Goal: Transaction & Acquisition: Purchase product/service

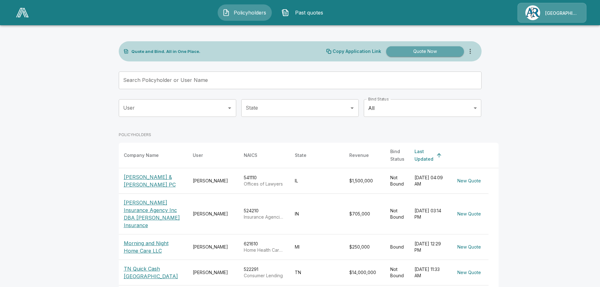
click at [434, 55] on button "Quote Now" at bounding box center [425, 51] width 78 height 10
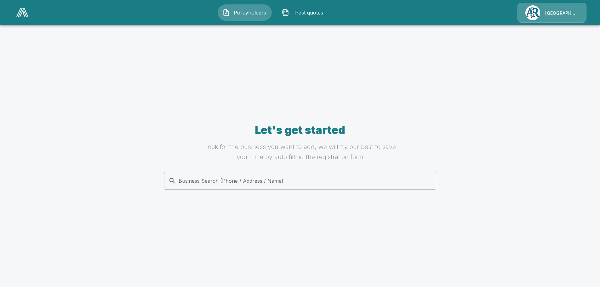
click at [283, 179] on div "Business Search (Phone / Address / Name) Business Search (Phone / Address / Nam…" at bounding box center [300, 181] width 272 height 18
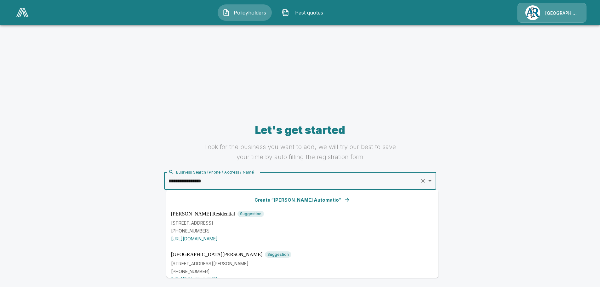
type input "**********"
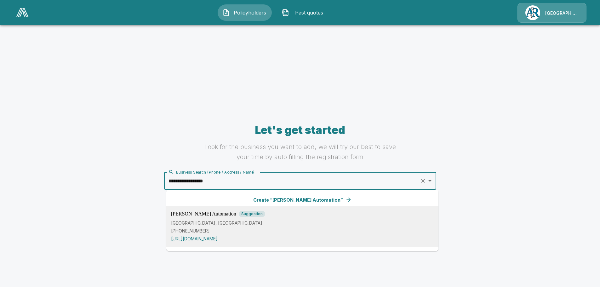
click at [287, 232] on p "[PHONE_NUMBER]" at bounding box center [302, 230] width 263 height 7
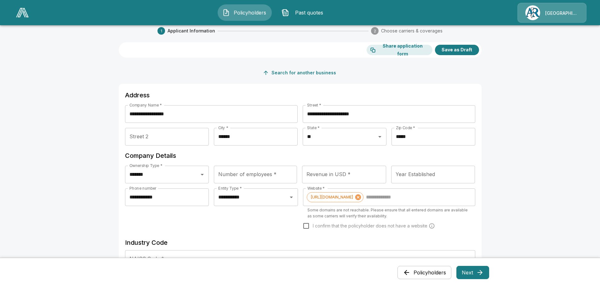
scroll to position [32, 0]
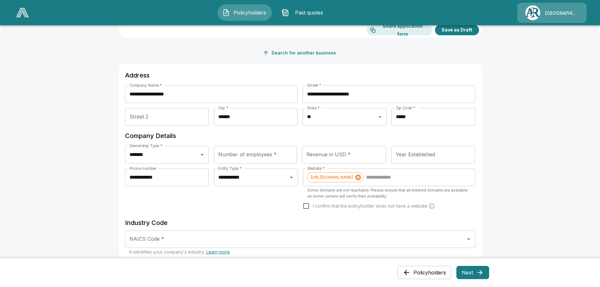
click at [341, 159] on input "Revenue in USD *" at bounding box center [344, 155] width 84 height 18
type input "**********"
click at [529, 133] on main "**********" at bounding box center [300, 258] width 600 height 581
click at [439, 154] on input "Year Established" at bounding box center [433, 155] width 84 height 18
click at [472, 154] on input "****" at bounding box center [433, 155] width 84 height 18
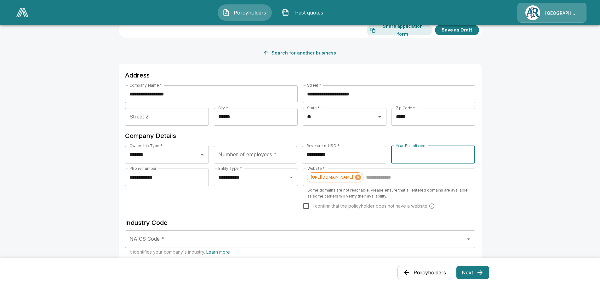
click at [471, 158] on input "****" at bounding box center [433, 155] width 84 height 18
drag, startPoint x: 434, startPoint y: 154, endPoint x: 368, endPoint y: 152, distance: 66.2
click at [368, 152] on div "**********" at bounding box center [300, 157] width 350 height 23
type input "****"
click at [497, 160] on main "**********" at bounding box center [300, 258] width 600 height 581
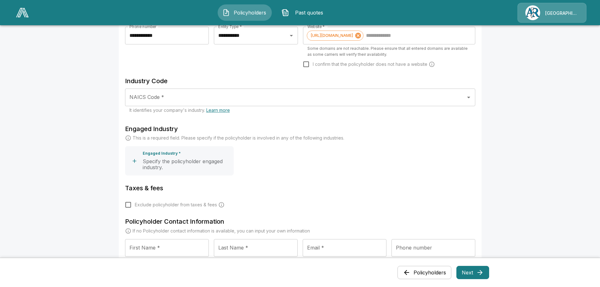
scroll to position [189, 0]
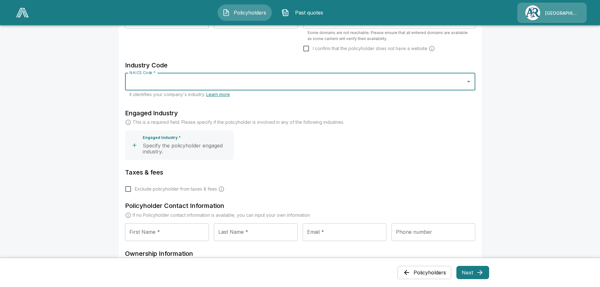
click at [200, 82] on input "NAICS Code *" at bounding box center [295, 82] width 335 height 12
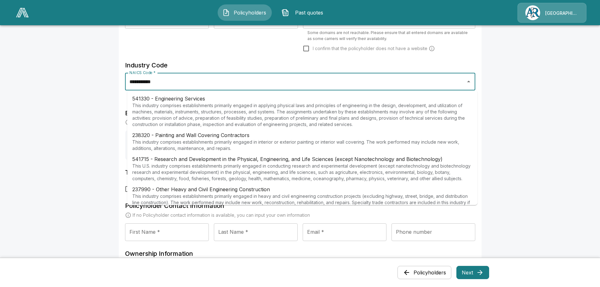
click at [201, 110] on p "This industry comprises establishments primarily engaged in applying physical l…" at bounding box center [302, 114] width 340 height 25
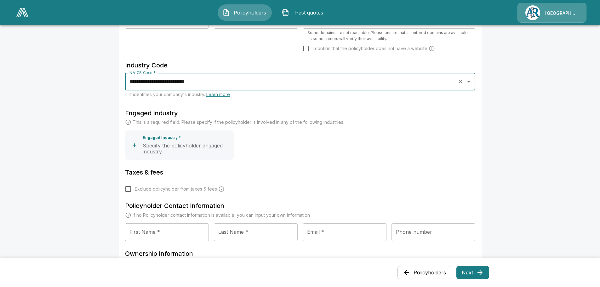
type input "**********"
click at [514, 127] on main "**********" at bounding box center [300, 101] width 600 height 581
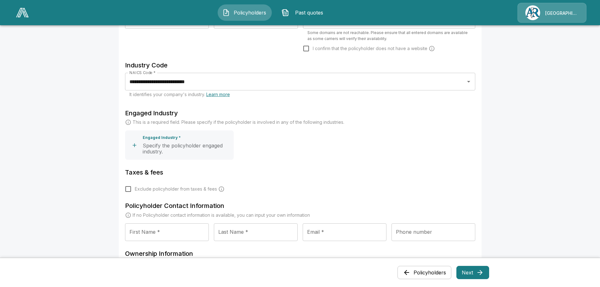
scroll to position [252, 0]
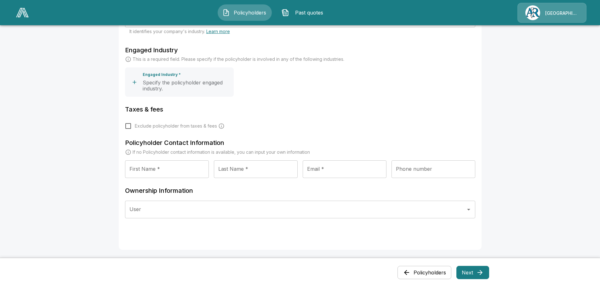
click at [140, 166] on input "First Name *" at bounding box center [167, 169] width 84 height 18
type input "*****"
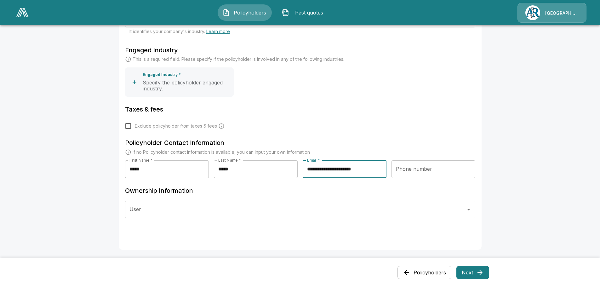
type input "**********"
click at [475, 274] on button "Next" at bounding box center [473, 272] width 33 height 13
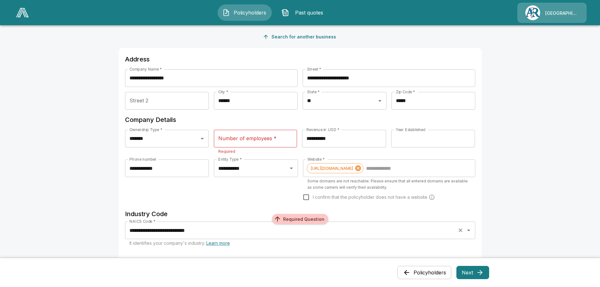
scroll to position [43, 0]
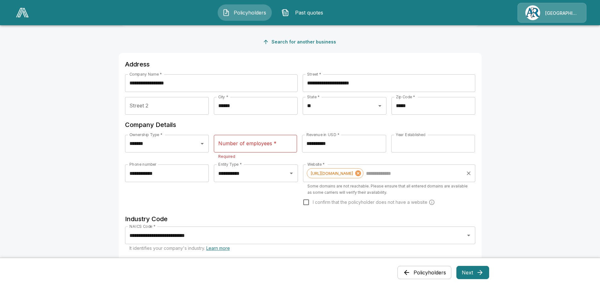
click at [371, 191] on p "Some domains are not reachable. Please ensure that all entered domains are avai…" at bounding box center [388, 189] width 163 height 13
click at [417, 177] on input "Website *" at bounding box center [414, 173] width 98 height 12
paste input "**********"
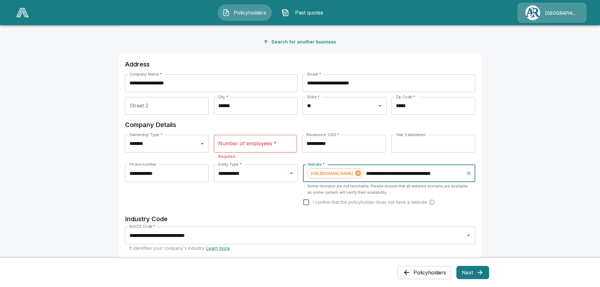
scroll to position [0, 15]
type input "**********"
click at [533, 150] on main "**********" at bounding box center [300, 262] width 600 height 610
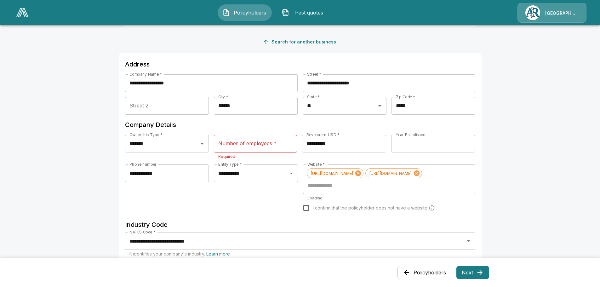
scroll to position [0, 0]
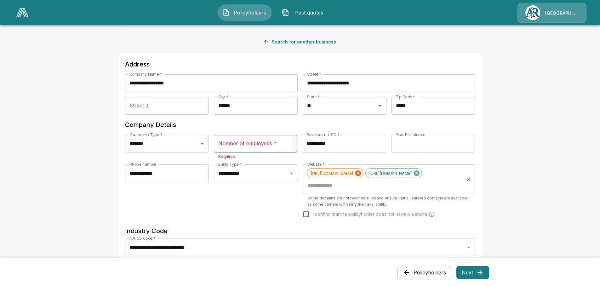
click at [362, 172] on icon at bounding box center [358, 173] width 7 height 7
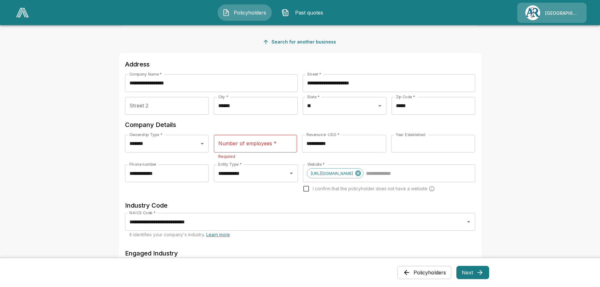
click at [529, 121] on main "**********" at bounding box center [300, 255] width 600 height 596
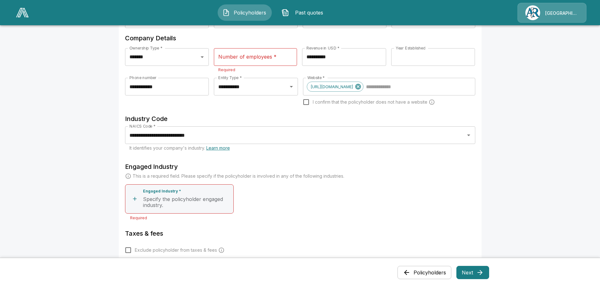
scroll to position [137, 0]
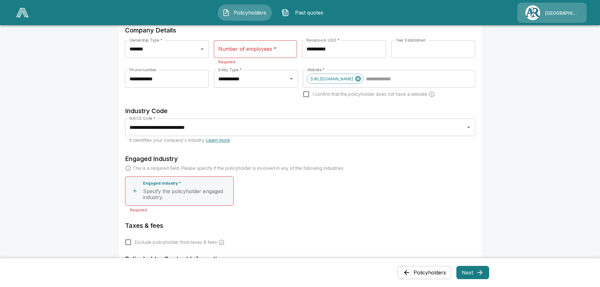
click at [258, 53] on input "Number of employees *" at bounding box center [255, 49] width 83 height 18
click at [241, 53] on input "Number of employees *" at bounding box center [255, 49] width 83 height 18
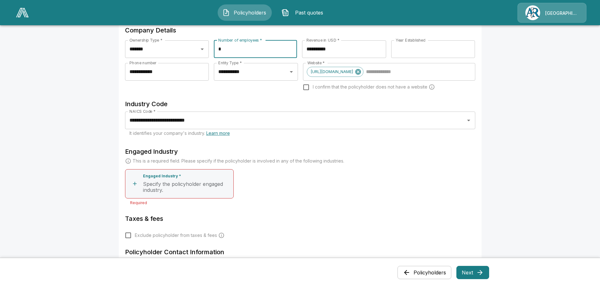
type input "*"
click at [546, 140] on main "**********" at bounding box center [300, 157] width 600 height 589
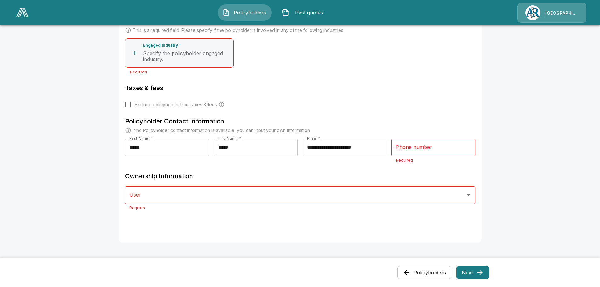
scroll to position [232, 0]
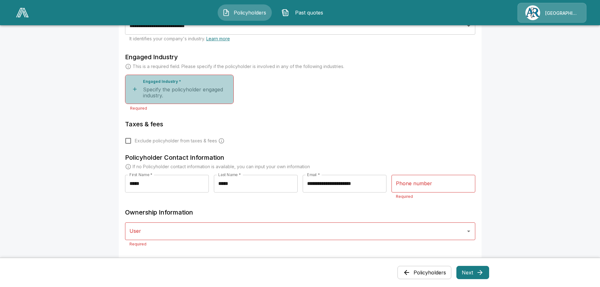
click at [136, 89] on icon "button" at bounding box center [135, 89] width 6 height 6
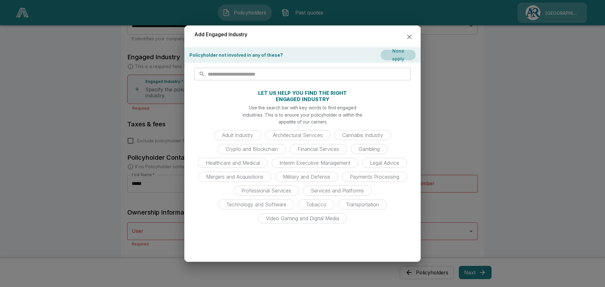
click at [256, 72] on input "text" at bounding box center [309, 74] width 203 height 13
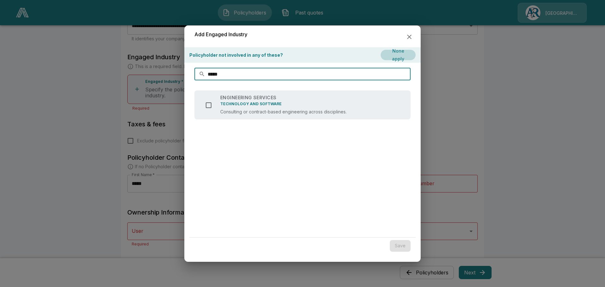
type input "*****"
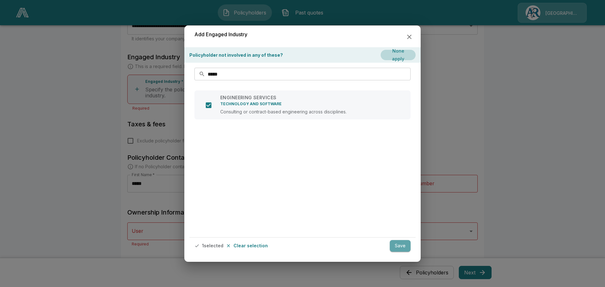
click at [403, 244] on button "Save" at bounding box center [400, 246] width 21 height 12
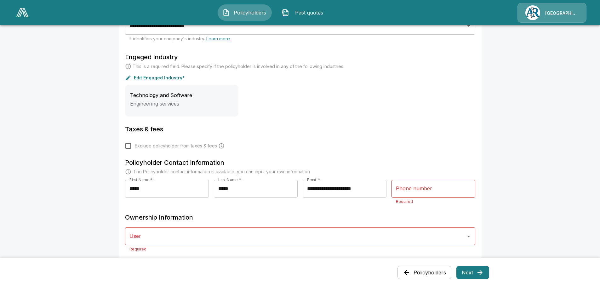
click at [566, 121] on main "**********" at bounding box center [300, 65] width 600 height 594
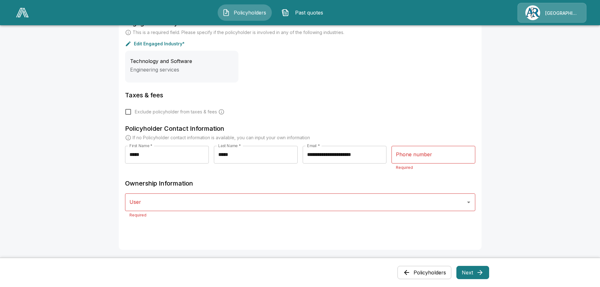
scroll to position [307, 0]
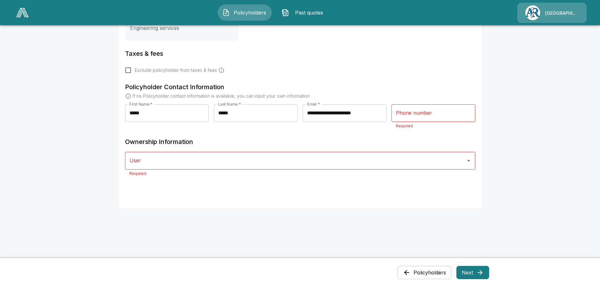
click at [209, 155] on input "User" at bounding box center [295, 161] width 335 height 12
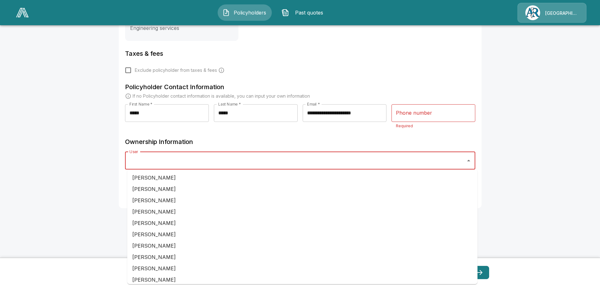
scroll to position [32, 0]
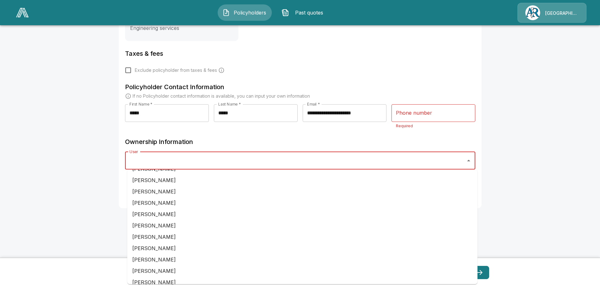
click at [167, 225] on li "[PERSON_NAME]" at bounding box center [302, 225] width 350 height 11
type input "**********"
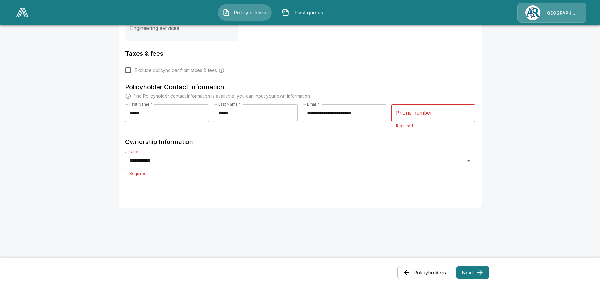
click at [416, 114] on div "Phone number Phone number Required" at bounding box center [434, 116] width 84 height 25
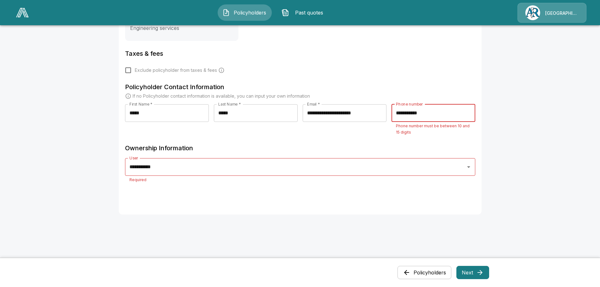
scroll to position [300, 0]
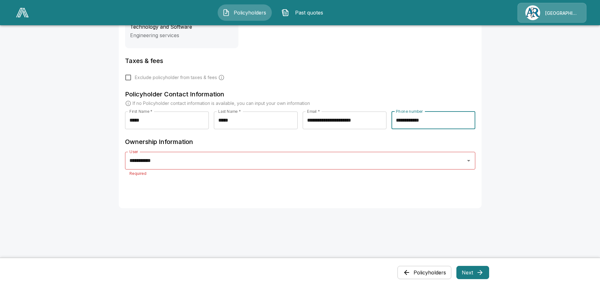
type input "**********"
click at [474, 272] on button "Next" at bounding box center [473, 272] width 33 height 13
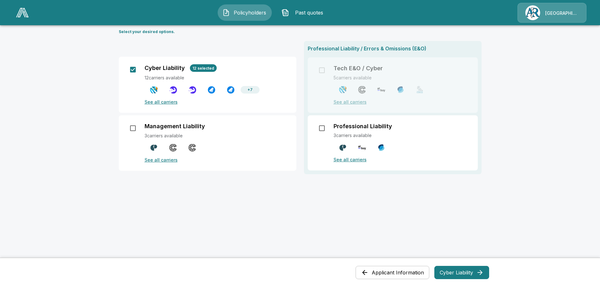
scroll to position [63, 0]
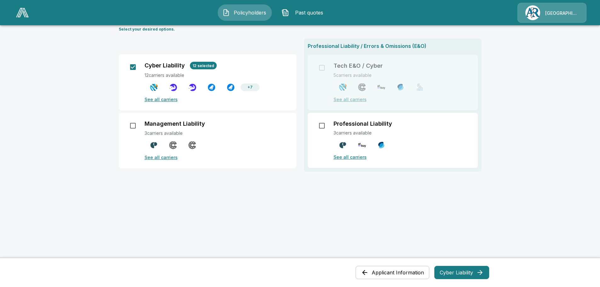
click at [164, 101] on p "See all carriers" at bounding box center [217, 99] width 144 height 7
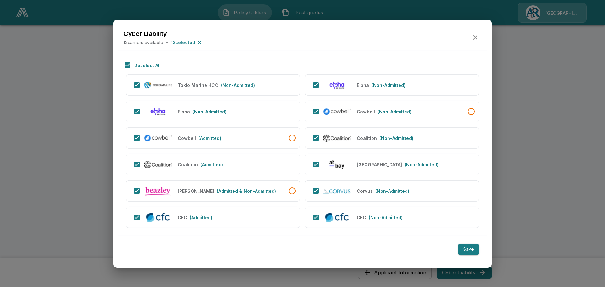
click at [475, 35] on icon "button" at bounding box center [475, 38] width 8 height 8
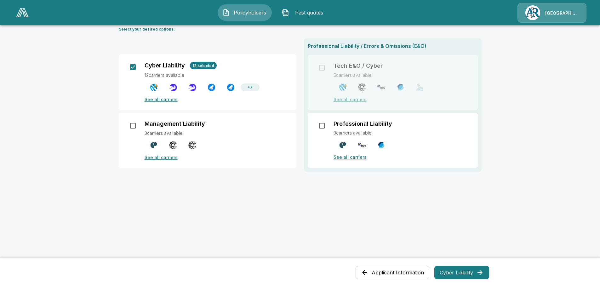
scroll to position [0, 0]
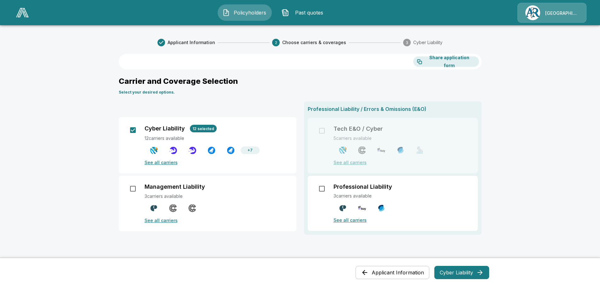
click at [454, 275] on button "Cyber Liability" at bounding box center [461, 272] width 55 height 13
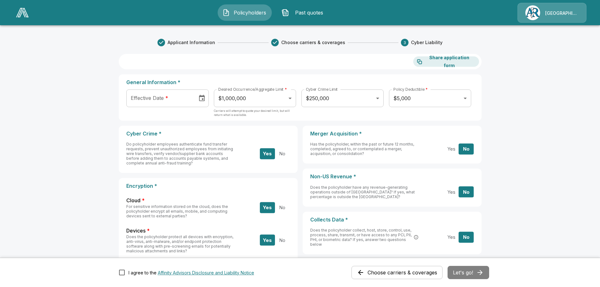
click at [271, 101] on body "Policyholders Past quotes Arlington/[PERSON_NAME] Applicant Information Choose …" at bounding box center [300, 265] width 600 height 531
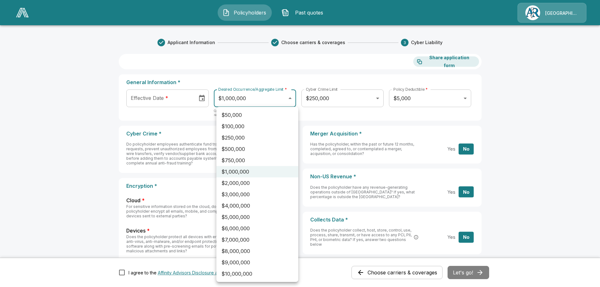
click at [246, 186] on li "$2,000,000" at bounding box center [257, 182] width 82 height 11
type input "*******"
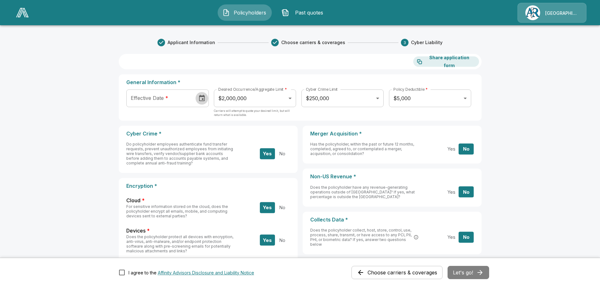
click at [204, 97] on icon "Choose date" at bounding box center [202, 99] width 8 height 8
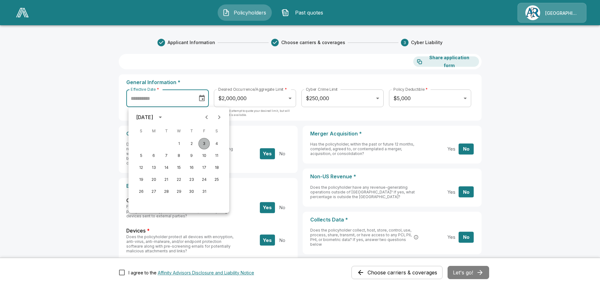
click at [203, 143] on button "3" at bounding box center [203, 143] width 11 height 11
type input "**********"
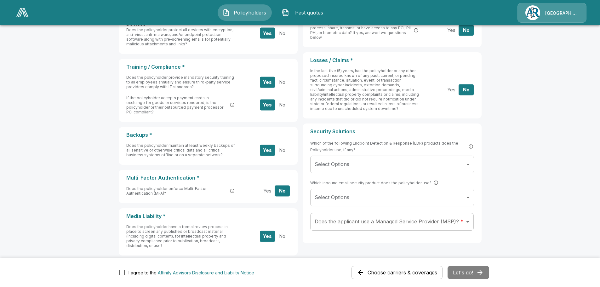
scroll to position [239, 0]
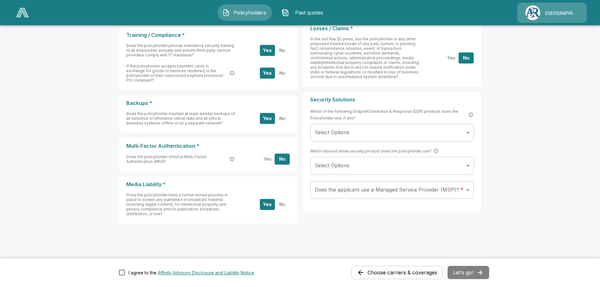
click at [474, 267] on div "Choose carriers & coverages Let's go!" at bounding box center [421, 272] width 138 height 13
click at [474, 272] on div "Choose carriers & coverages Let's go!" at bounding box center [421, 272] width 138 height 13
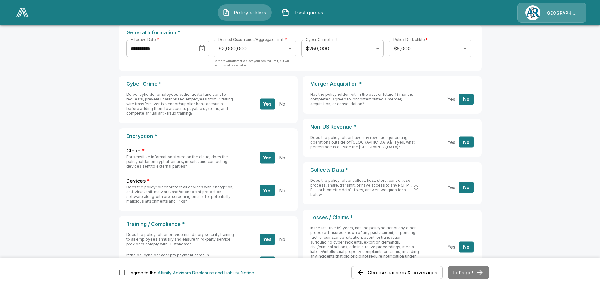
click at [273, 104] on button "Yes" at bounding box center [267, 103] width 15 height 11
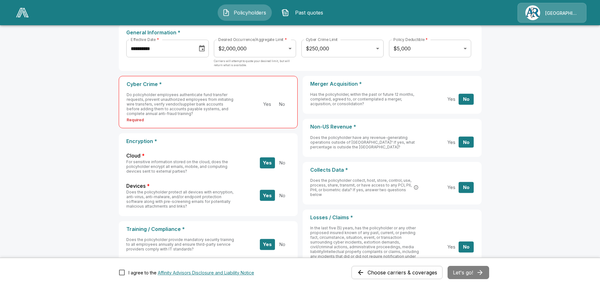
click at [471, 97] on button "No" at bounding box center [466, 99] width 15 height 11
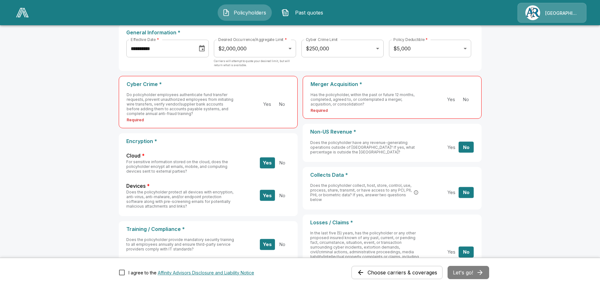
click at [467, 146] on button "No" at bounding box center [466, 147] width 15 height 11
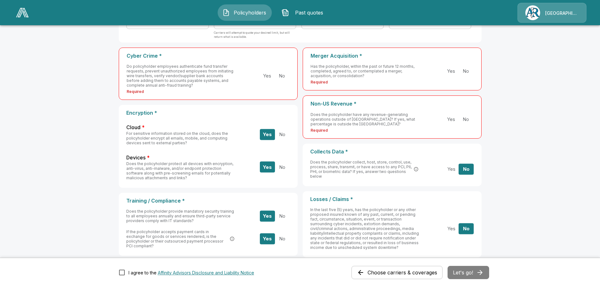
scroll to position [113, 0]
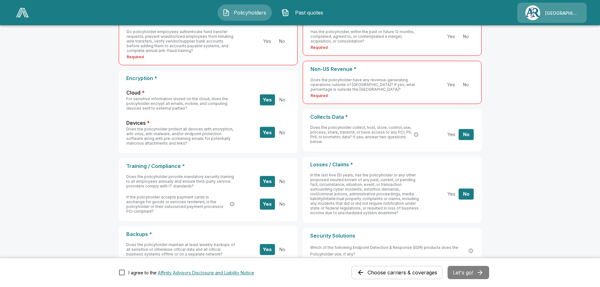
click at [455, 133] on button "Yes" at bounding box center [451, 134] width 15 height 11
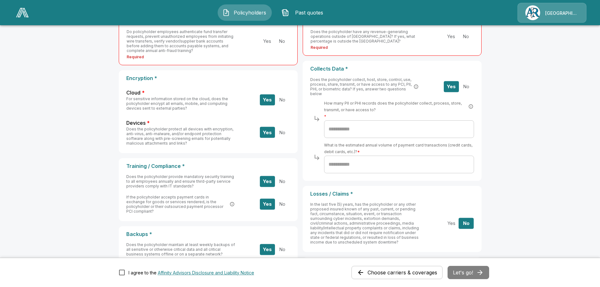
click at [468, 82] on button "No" at bounding box center [466, 86] width 15 height 11
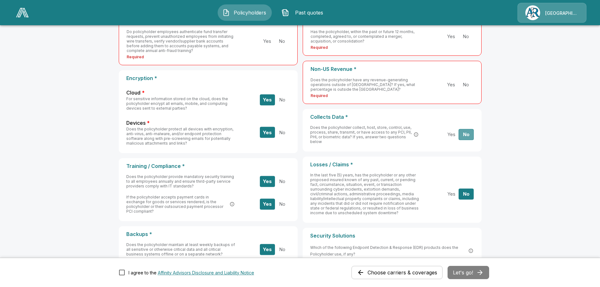
click at [470, 135] on button "No" at bounding box center [466, 134] width 15 height 11
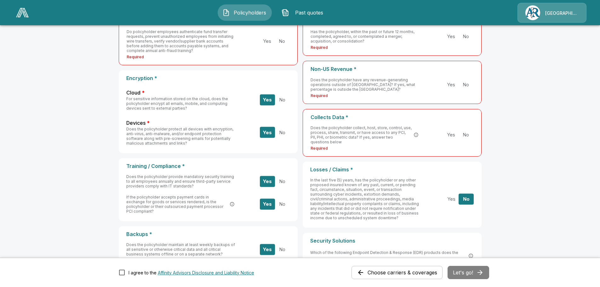
click at [469, 199] on button "No" at bounding box center [466, 198] width 15 height 11
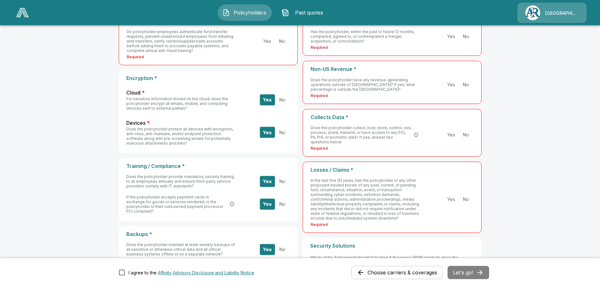
click at [268, 98] on button "Yes" at bounding box center [267, 99] width 15 height 11
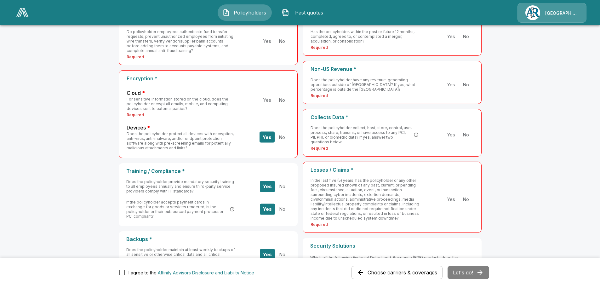
click at [266, 136] on button "Yes" at bounding box center [267, 137] width 15 height 11
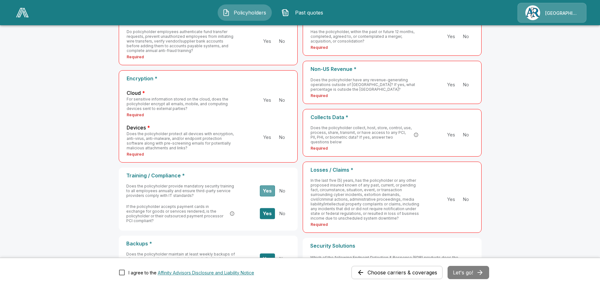
click at [267, 187] on button "Yes" at bounding box center [267, 190] width 15 height 11
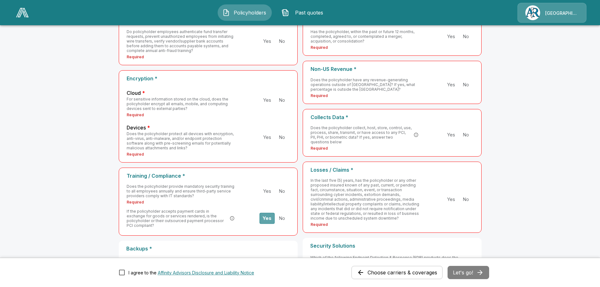
click at [271, 214] on button "Yes" at bounding box center [267, 218] width 15 height 11
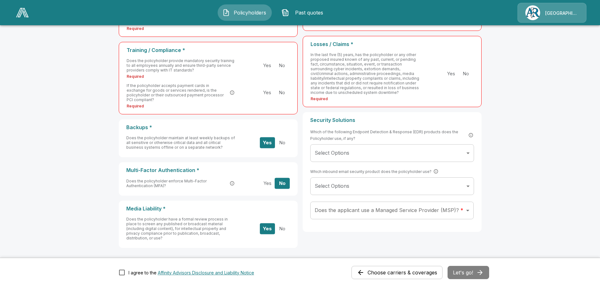
scroll to position [239, 0]
click at [287, 65] on button "No" at bounding box center [281, 65] width 15 height 11
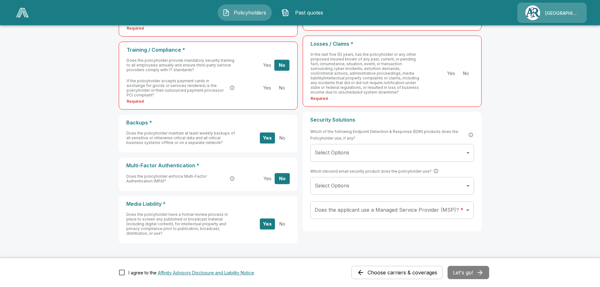
click at [284, 84] on button "No" at bounding box center [281, 88] width 15 height 11
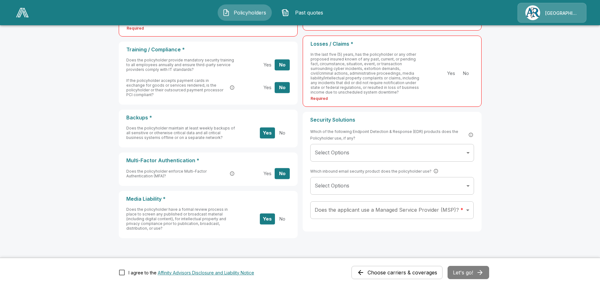
scroll to position [144, 0]
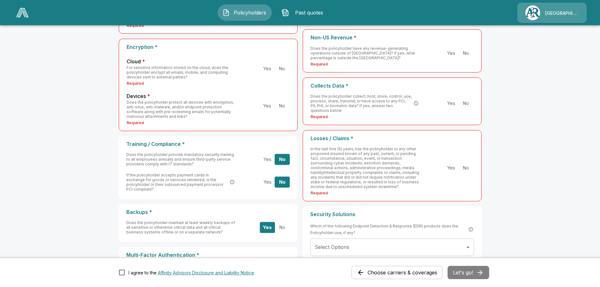
click at [283, 105] on button "No" at bounding box center [281, 105] width 15 height 11
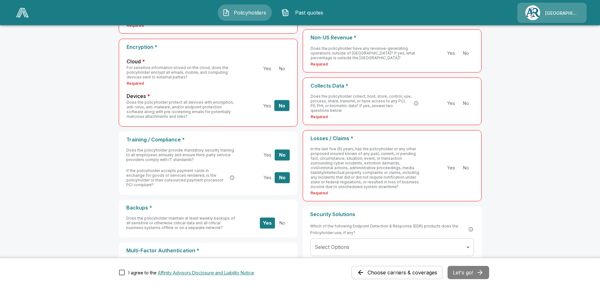
click at [269, 106] on button "Yes" at bounding box center [267, 105] width 15 height 11
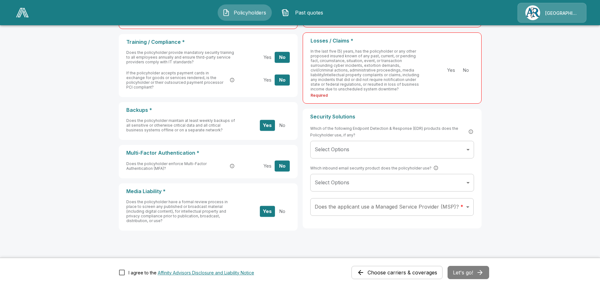
scroll to position [251, 0]
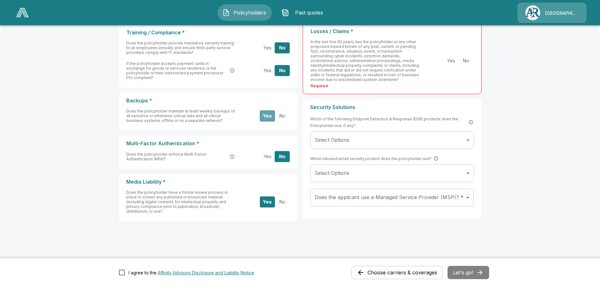
click at [273, 111] on button "Yes" at bounding box center [267, 115] width 15 height 11
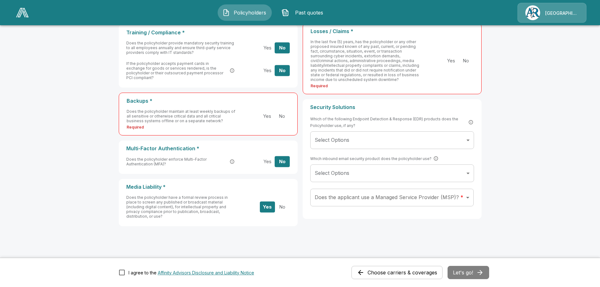
click at [272, 156] on button "Yes" at bounding box center [267, 161] width 15 height 11
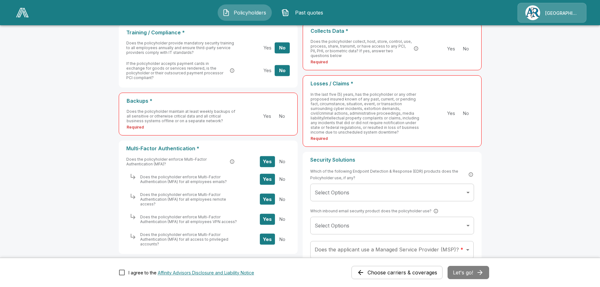
click at [269, 158] on button "Yes" at bounding box center [267, 161] width 15 height 11
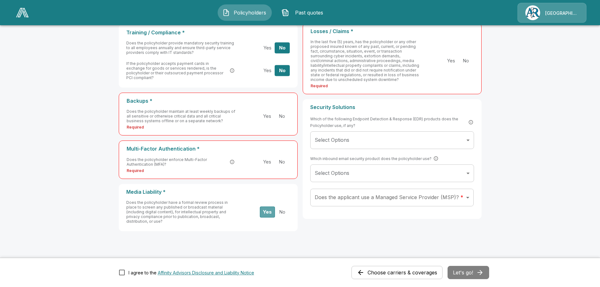
click at [272, 206] on button "Yes" at bounding box center [267, 211] width 15 height 11
click at [369, 139] on body "**********" at bounding box center [300, 27] width 600 height 556
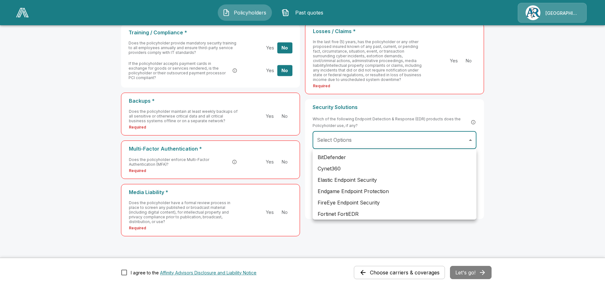
click at [486, 121] on div at bounding box center [302, 143] width 605 height 287
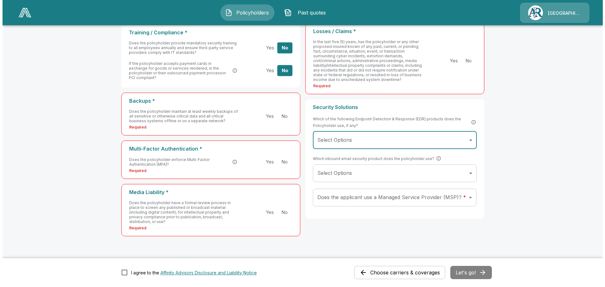
scroll to position [264, 0]
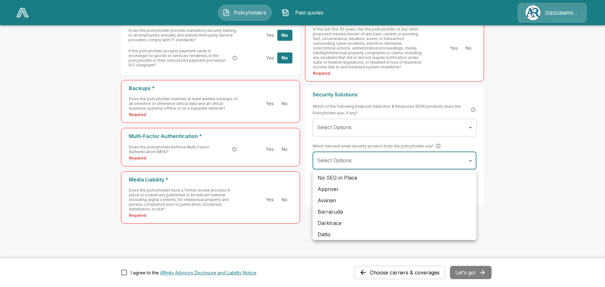
click at [442, 164] on body "**********" at bounding box center [302, 14] width 605 height 556
click at [517, 158] on div at bounding box center [302, 143] width 605 height 287
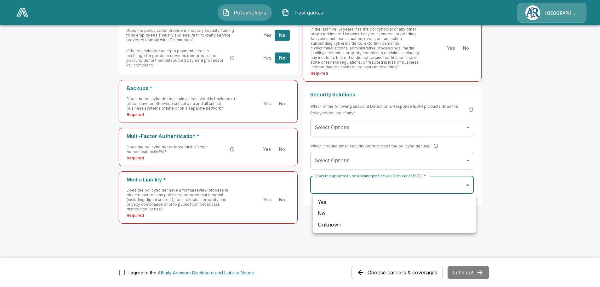
click at [418, 183] on body "**********" at bounding box center [300, 14] width 600 height 556
click at [350, 226] on li "Unknown" at bounding box center [394, 224] width 163 height 11
type input "*******"
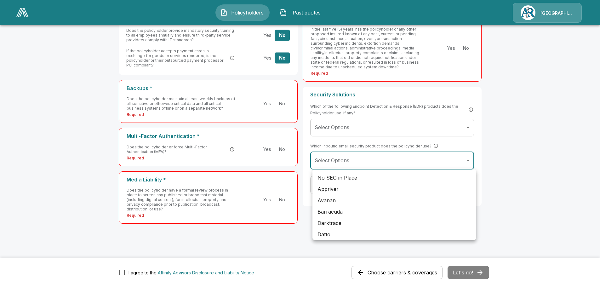
click at [360, 161] on body "**********" at bounding box center [300, 14] width 600 height 556
click at [352, 179] on li "No SEG in Place" at bounding box center [395, 177] width 164 height 11
type input "**********"
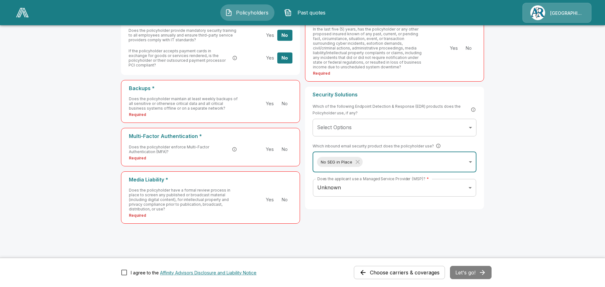
click at [346, 133] on body "**********" at bounding box center [302, 14] width 605 height 556
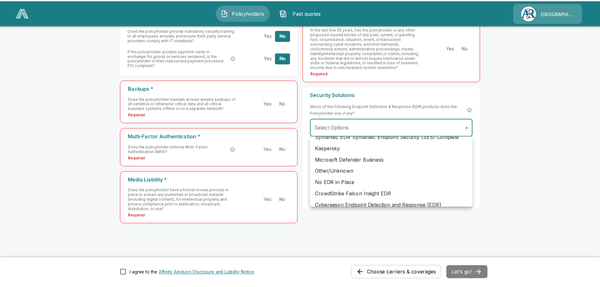
scroll to position [221, 0]
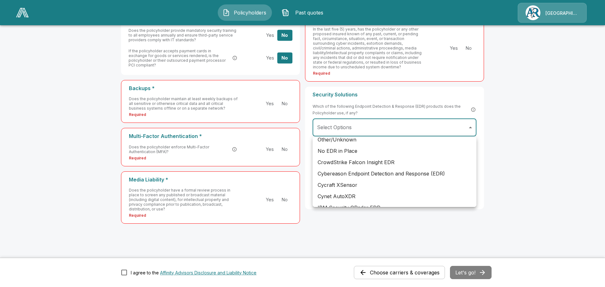
click at [355, 150] on li "No EDR in Place" at bounding box center [395, 150] width 164 height 11
type input "**********"
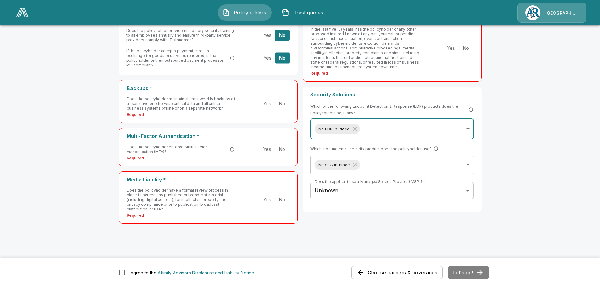
click at [512, 226] on main "**********" at bounding box center [300, 14] width 600 height 556
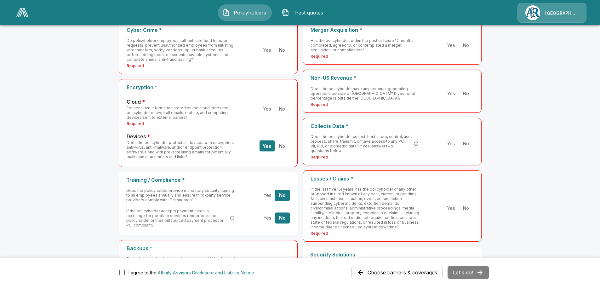
scroll to position [106, 0]
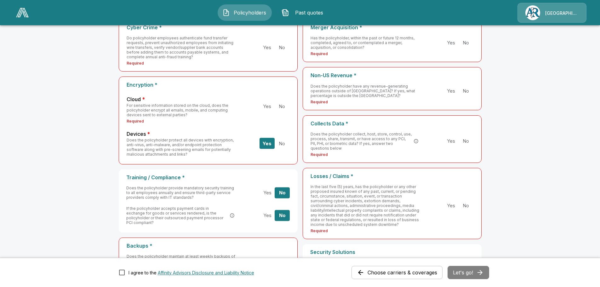
click at [269, 146] on button "Yes" at bounding box center [267, 143] width 15 height 11
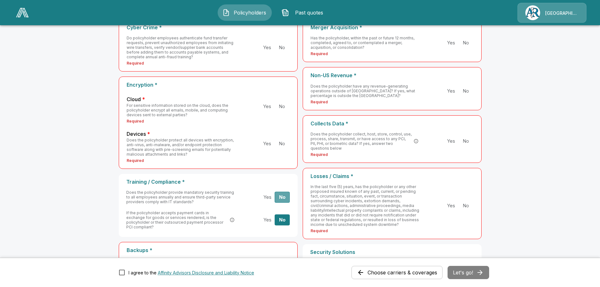
click at [289, 198] on button "No" at bounding box center [282, 197] width 15 height 11
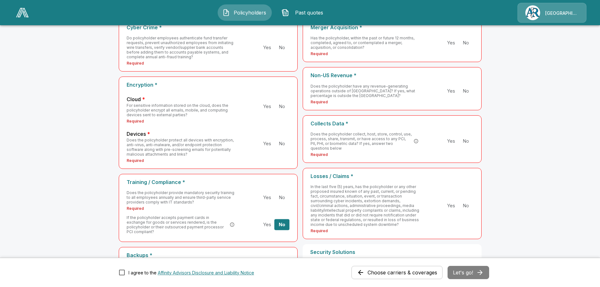
click at [286, 198] on button "No" at bounding box center [281, 197] width 15 height 11
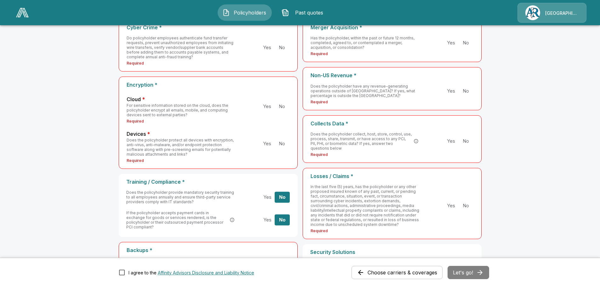
click at [272, 198] on button "Yes" at bounding box center [267, 197] width 15 height 11
click at [272, 216] on button "Yes" at bounding box center [267, 220] width 15 height 11
click at [273, 196] on button "Yes" at bounding box center [267, 197] width 15 height 11
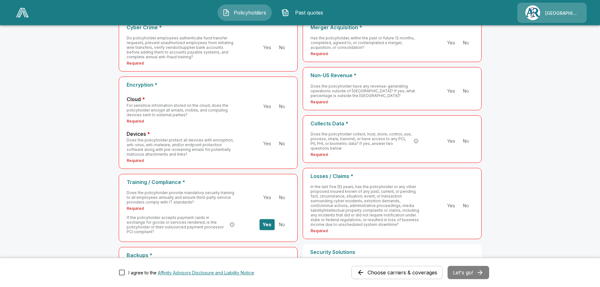
click at [272, 219] on button "Yes" at bounding box center [267, 224] width 15 height 11
click at [476, 273] on div "Choose carriers & coverages Let's go!" at bounding box center [421, 272] width 138 height 13
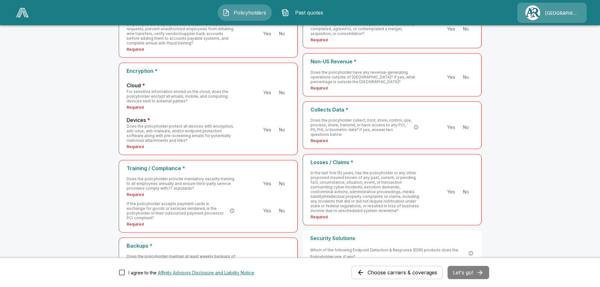
scroll to position [0, 0]
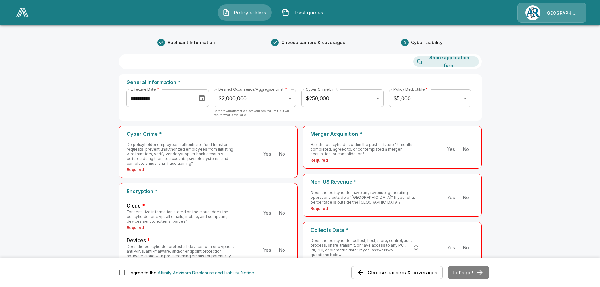
click at [268, 154] on button "Yes" at bounding box center [267, 153] width 15 height 11
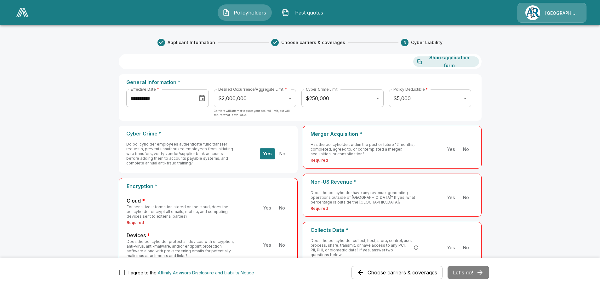
scroll to position [32, 0]
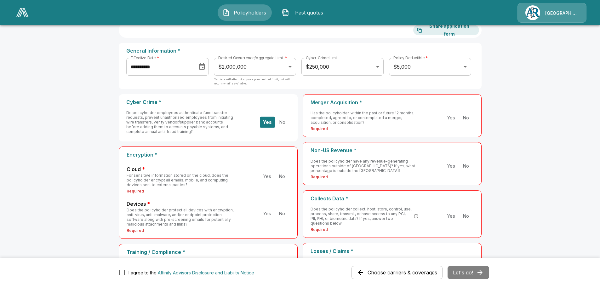
click at [271, 177] on button "Yes" at bounding box center [267, 176] width 15 height 11
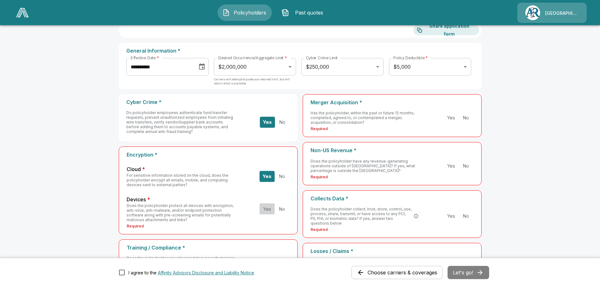
click at [271, 207] on button "Yes" at bounding box center [267, 209] width 15 height 11
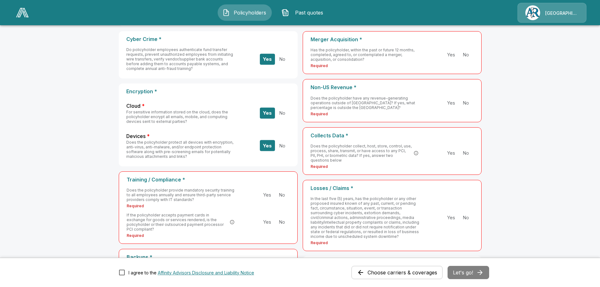
scroll to position [126, 0]
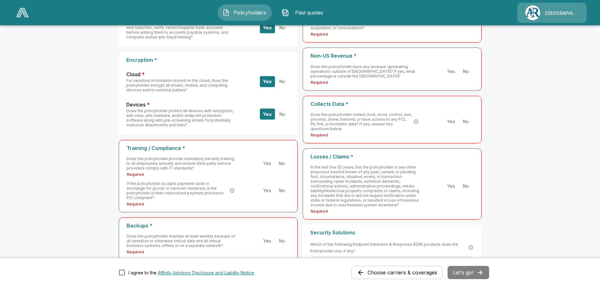
click at [269, 163] on button "Yes" at bounding box center [267, 163] width 15 height 11
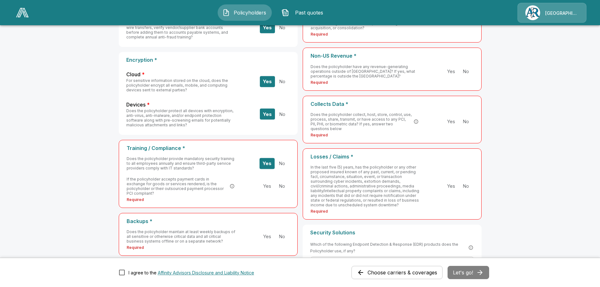
click at [268, 182] on button "Yes" at bounding box center [267, 186] width 15 height 11
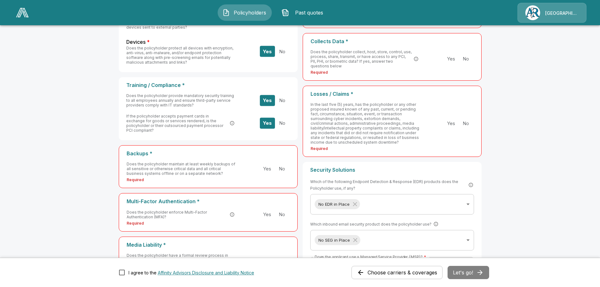
scroll to position [189, 0]
click at [270, 164] on button "Yes" at bounding box center [267, 168] width 15 height 11
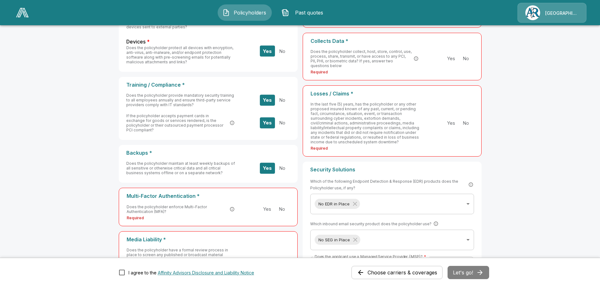
click at [269, 204] on button "Yes" at bounding box center [267, 209] width 15 height 11
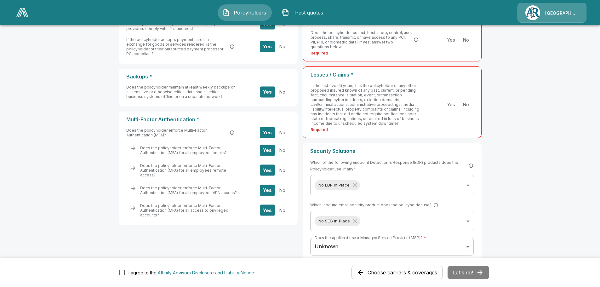
scroll to position [315, 0]
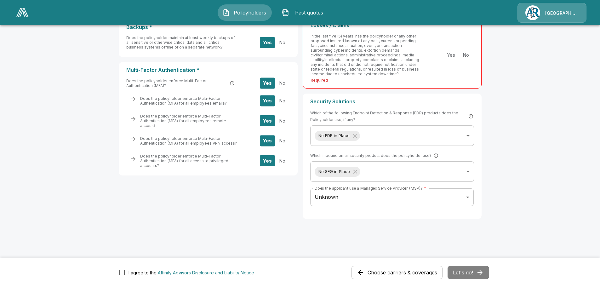
click at [270, 78] on button "Yes" at bounding box center [267, 83] width 15 height 11
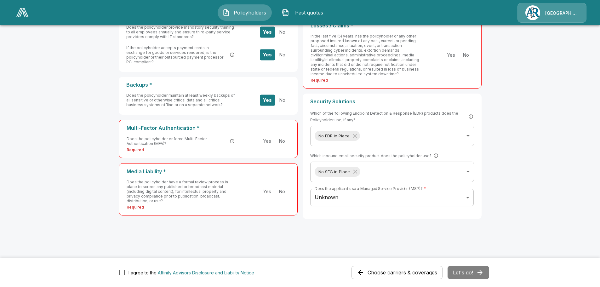
scroll to position [257, 0]
click at [271, 137] on button "Yes" at bounding box center [267, 140] width 15 height 11
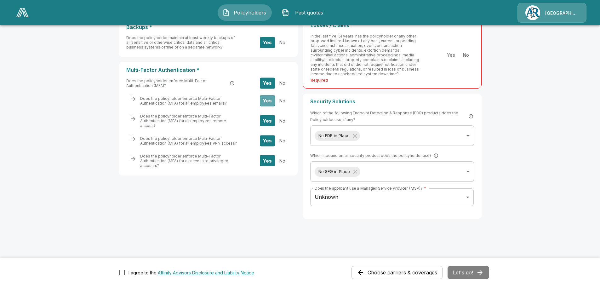
click at [267, 95] on button "Yes" at bounding box center [267, 100] width 15 height 11
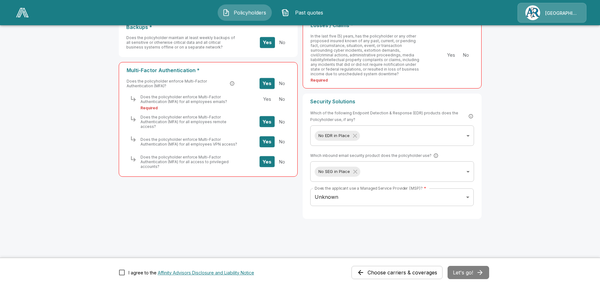
click at [267, 116] on button "Yes" at bounding box center [267, 121] width 15 height 11
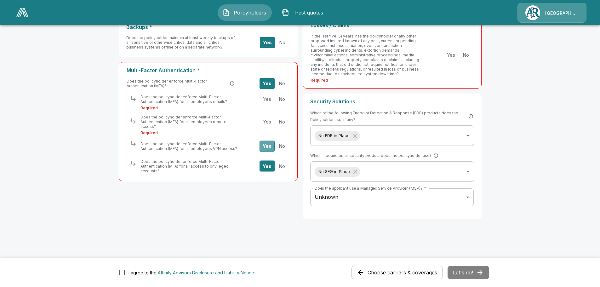
click at [267, 141] on button "Yes" at bounding box center [267, 146] width 15 height 11
click at [273, 161] on button "Yes" at bounding box center [267, 166] width 15 height 11
click at [268, 139] on button "Yes" at bounding box center [267, 144] width 15 height 11
click at [269, 116] on button "Yes" at bounding box center [267, 121] width 15 height 11
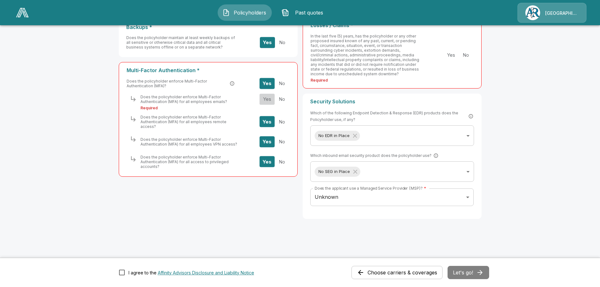
click at [268, 94] on button "Yes" at bounding box center [267, 99] width 15 height 11
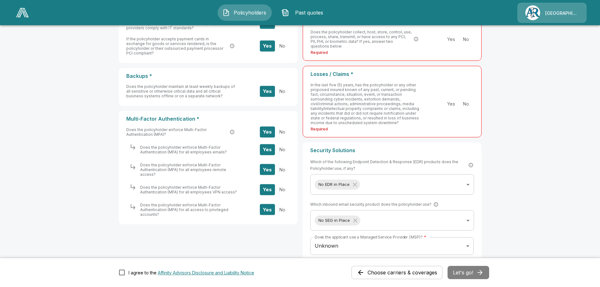
scroll to position [220, 0]
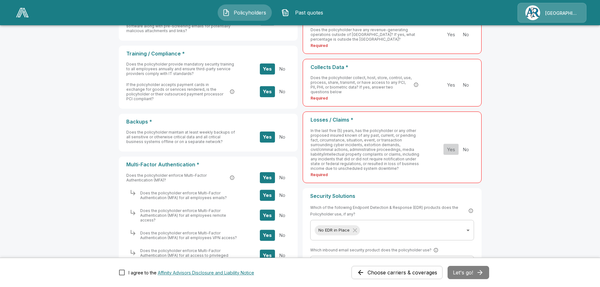
click at [456, 147] on button "Yes" at bounding box center [451, 149] width 15 height 11
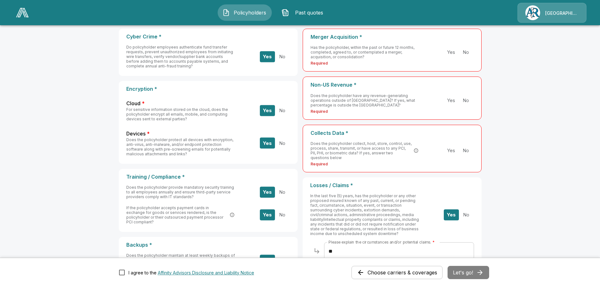
scroll to position [63, 0]
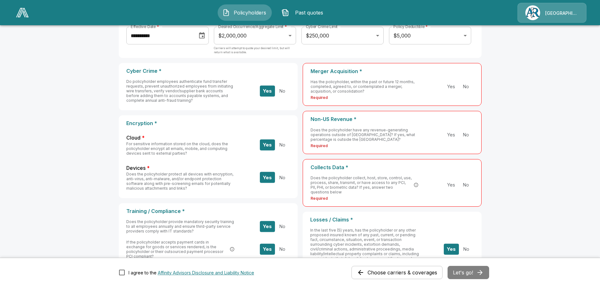
click at [469, 87] on button "No" at bounding box center [465, 86] width 15 height 11
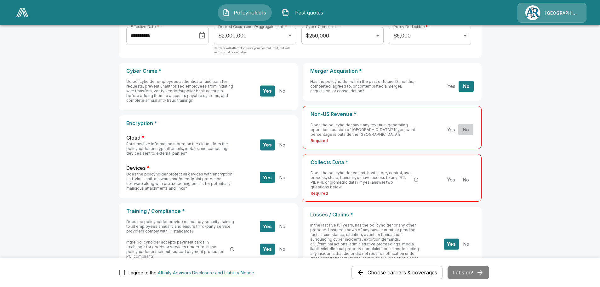
click at [468, 130] on button "No" at bounding box center [465, 129] width 15 height 11
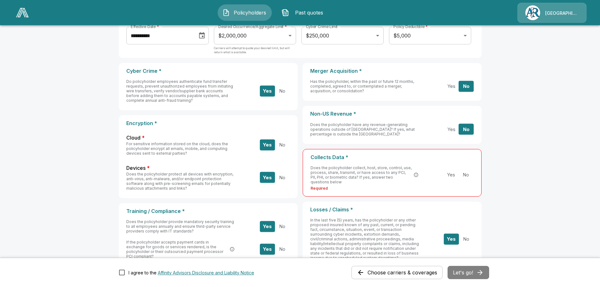
click at [466, 172] on button "No" at bounding box center [465, 174] width 15 height 11
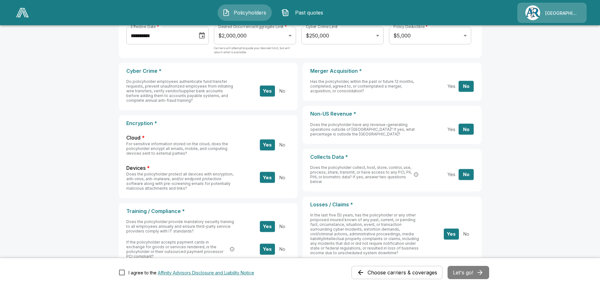
scroll to position [157, 0]
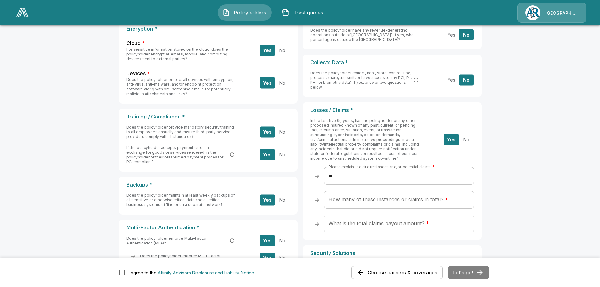
click at [467, 139] on button "No" at bounding box center [466, 139] width 15 height 11
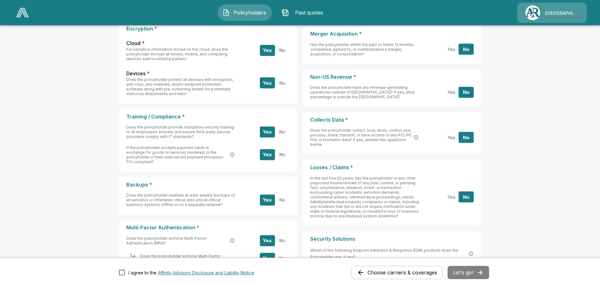
click at [467, 193] on button "No" at bounding box center [466, 197] width 15 height 11
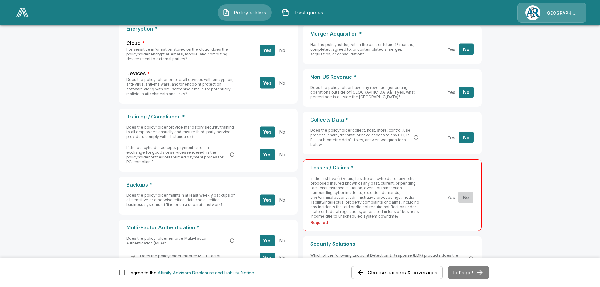
click at [467, 199] on button "No" at bounding box center [465, 197] width 15 height 11
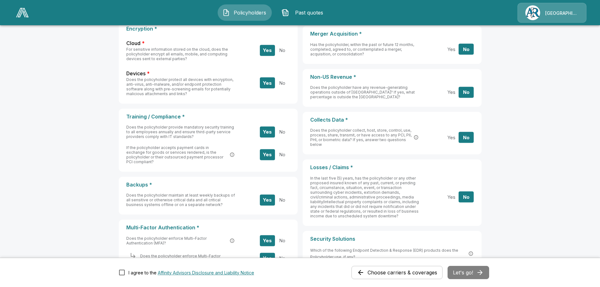
click at [472, 137] on button "No" at bounding box center [466, 137] width 15 height 11
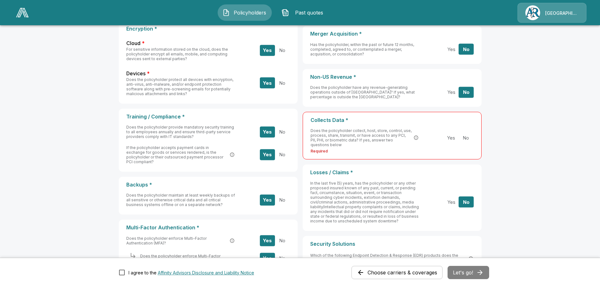
click at [472, 137] on button "No" at bounding box center [465, 137] width 15 height 11
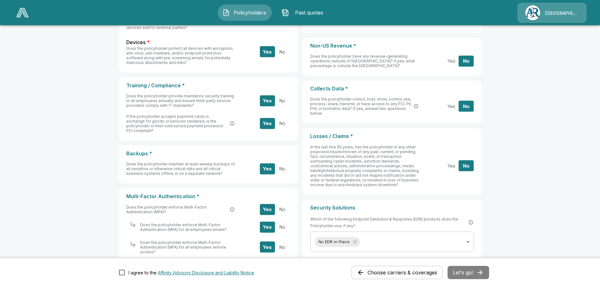
scroll to position [43, 0]
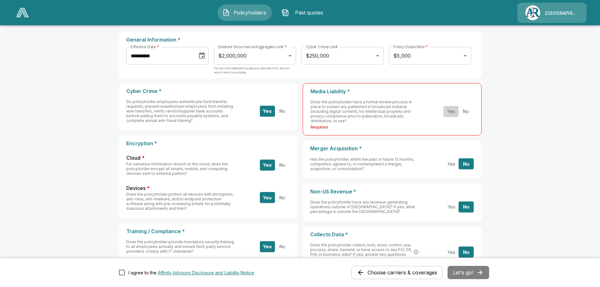
click at [452, 110] on button "Yes" at bounding box center [451, 111] width 15 height 11
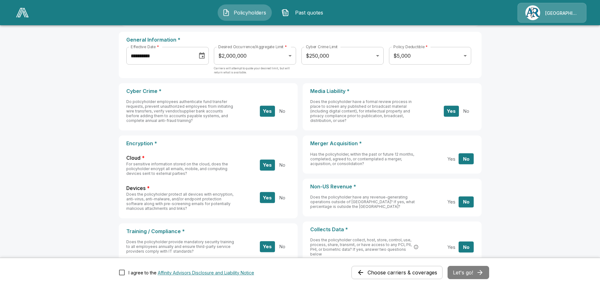
click at [453, 112] on button "Yes" at bounding box center [451, 111] width 15 height 11
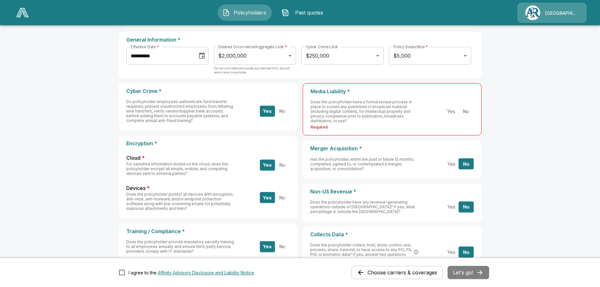
click at [453, 112] on button "Yes" at bounding box center [451, 111] width 15 height 11
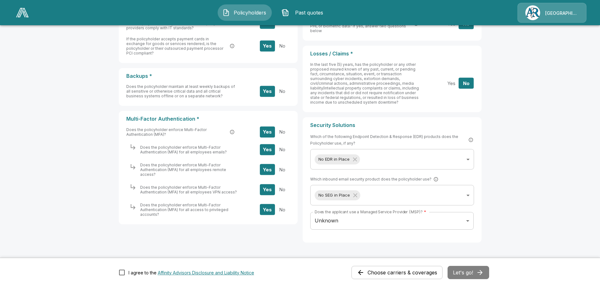
scroll to position [290, 0]
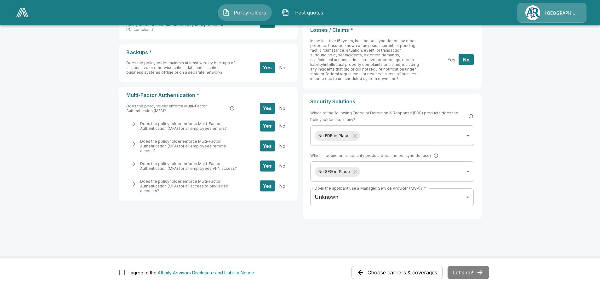
click at [471, 275] on div "Choose carriers & coverages Let's go!" at bounding box center [421, 272] width 138 height 13
click at [464, 271] on button "Let's go!" at bounding box center [469, 272] width 42 height 13
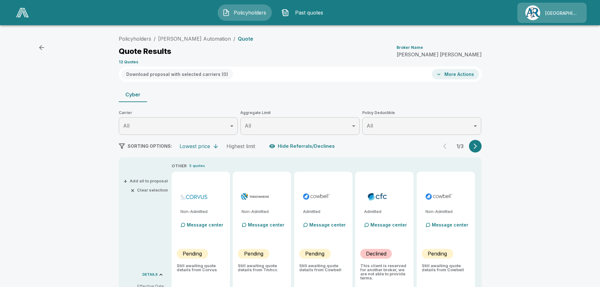
click at [235, 129] on body "Policyholders Past quotes Arlington/[PERSON_NAME] Policyholders / [PERSON_NAME]…" at bounding box center [300, 222] width 600 height 445
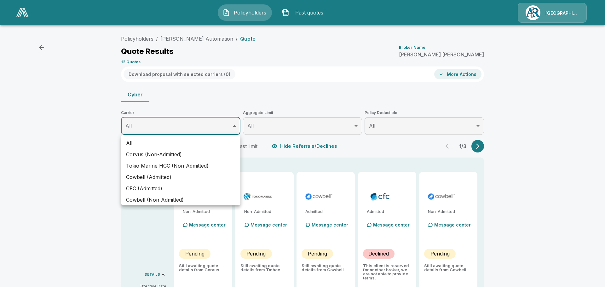
click at [538, 194] on div at bounding box center [302, 143] width 605 height 287
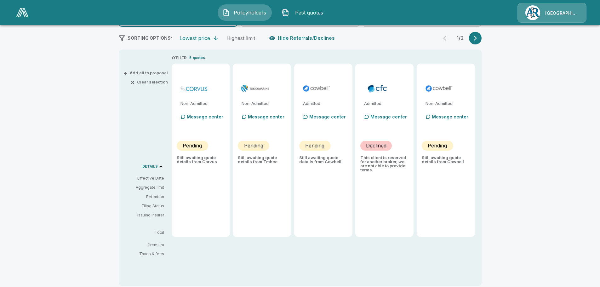
scroll to position [32, 0]
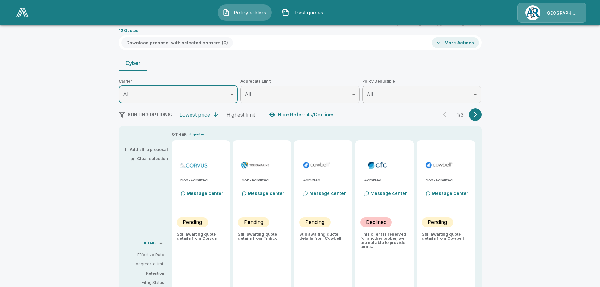
click at [474, 115] on button "button" at bounding box center [475, 114] width 13 height 13
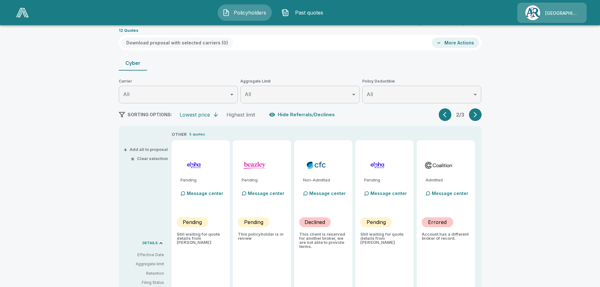
type input "*******"
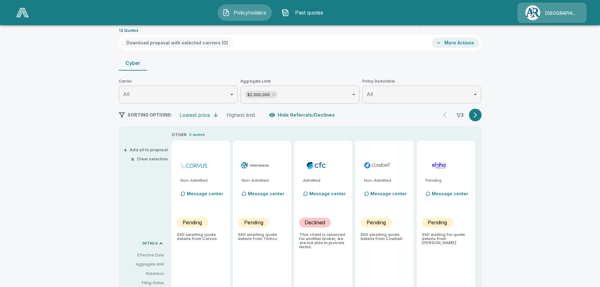
click at [474, 115] on button "button" at bounding box center [475, 115] width 13 height 13
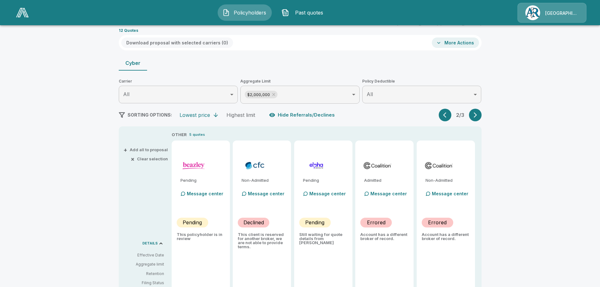
click at [474, 115] on button "button" at bounding box center [475, 115] width 13 height 13
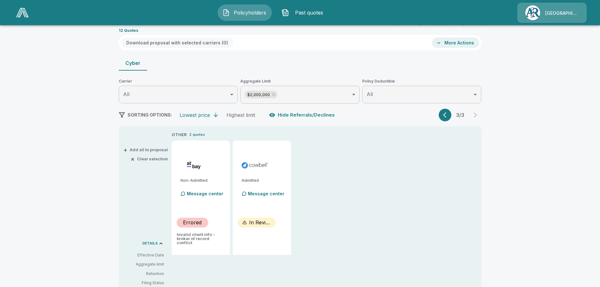
click at [446, 116] on icon "button" at bounding box center [446, 115] width 6 height 6
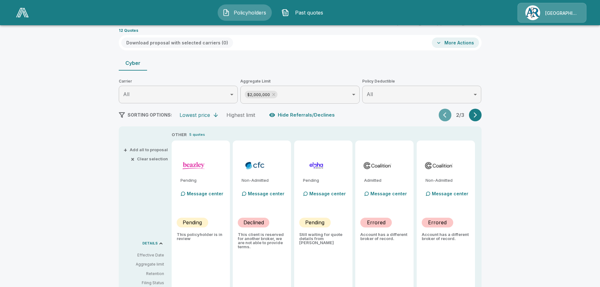
click at [446, 116] on icon "button" at bounding box center [446, 115] width 6 height 6
click at [446, 116] on div "2 / 3" at bounding box center [460, 115] width 43 height 13
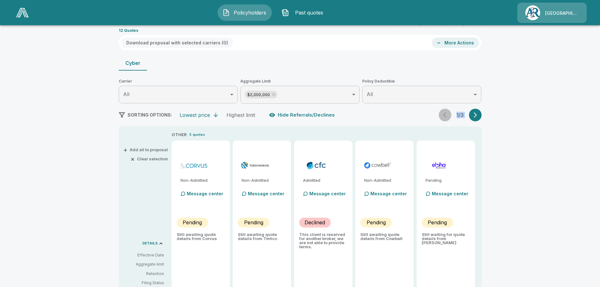
click at [446, 116] on div "1 / 3" at bounding box center [460, 115] width 43 height 13
click at [522, 150] on div "Policyholders / [PERSON_NAME] Automation / Quote Quote Results Broker Name [PER…" at bounding box center [300, 205] width 600 height 415
click at [452, 41] on button "More Actions" at bounding box center [455, 42] width 47 height 10
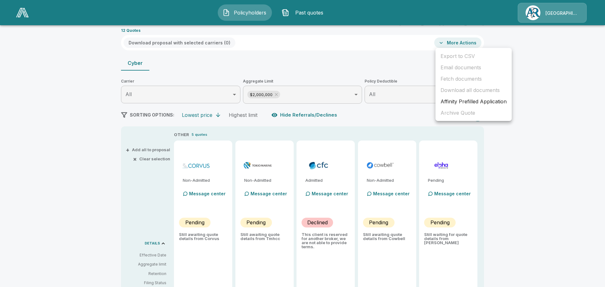
click at [551, 78] on div at bounding box center [302, 143] width 605 height 287
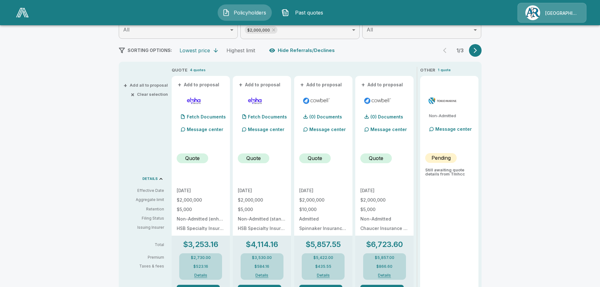
scroll to position [63, 0]
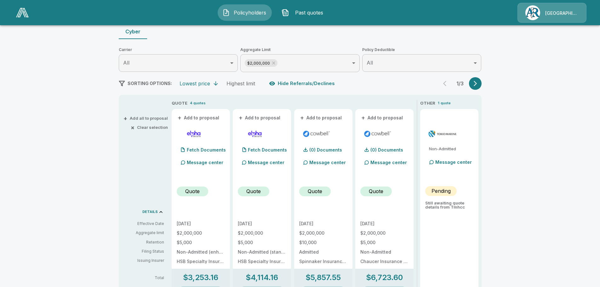
click at [478, 85] on icon "button" at bounding box center [475, 83] width 6 height 6
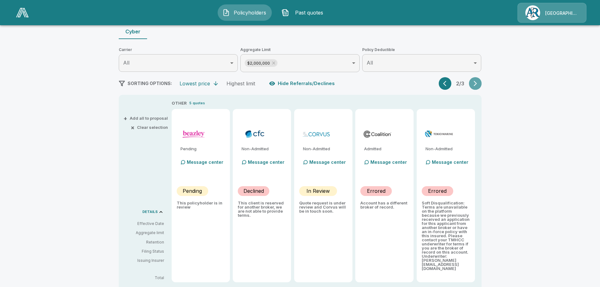
click at [478, 85] on icon "button" at bounding box center [475, 83] width 6 height 6
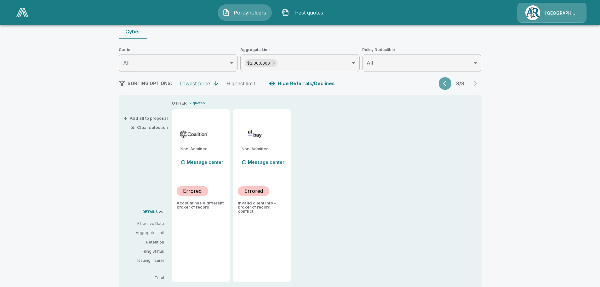
click at [447, 83] on icon "button" at bounding box center [446, 83] width 6 height 6
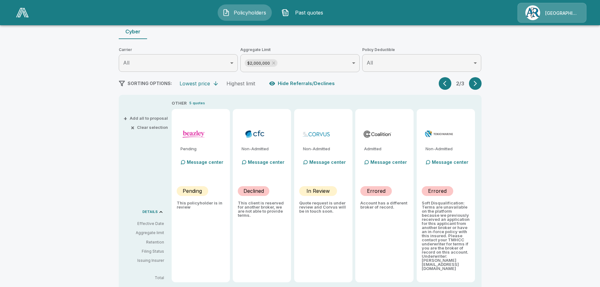
click at [447, 83] on icon "button" at bounding box center [446, 83] width 6 height 6
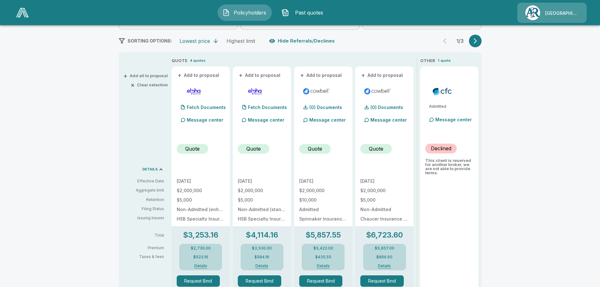
scroll to position [95, 0]
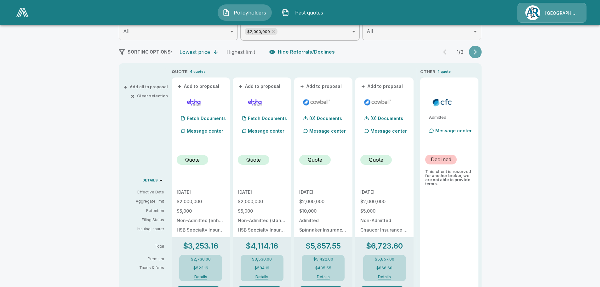
click at [478, 54] on icon "button" at bounding box center [475, 52] width 6 height 6
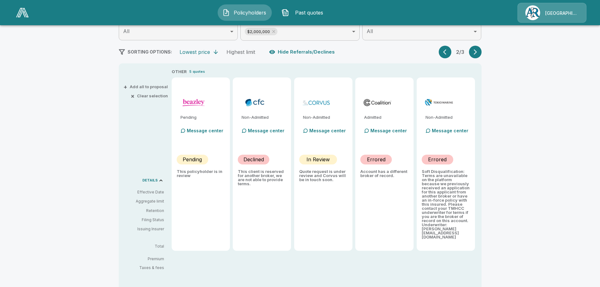
click at [478, 54] on icon "button" at bounding box center [475, 52] width 6 height 6
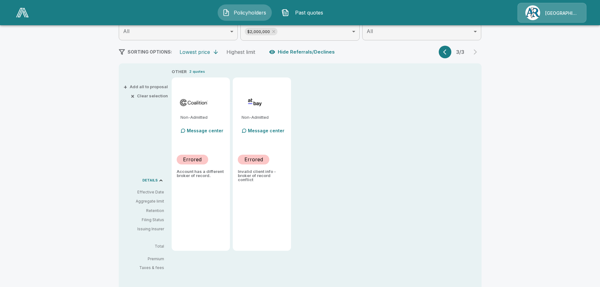
click at [450, 54] on icon "button" at bounding box center [446, 52] width 6 height 6
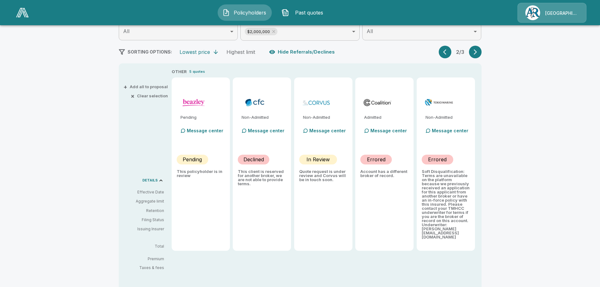
click at [450, 54] on icon "button" at bounding box center [446, 52] width 6 height 6
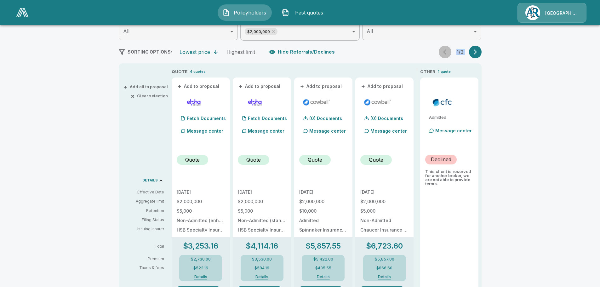
click at [451, 54] on div "1 / 3" at bounding box center [460, 52] width 43 height 13
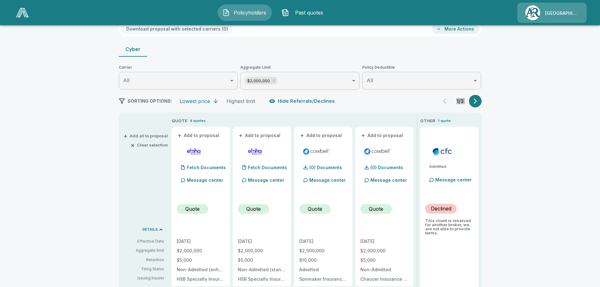
scroll to position [32, 0]
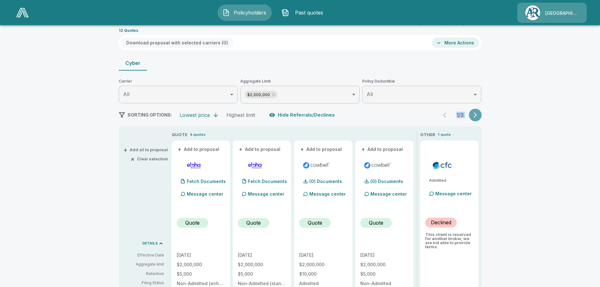
click at [477, 117] on icon "button" at bounding box center [475, 114] width 3 height 5
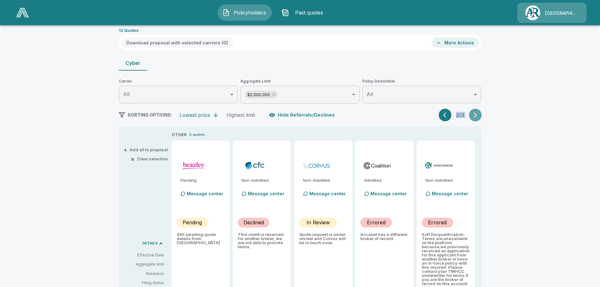
click at [477, 117] on icon "button" at bounding box center [475, 114] width 3 height 5
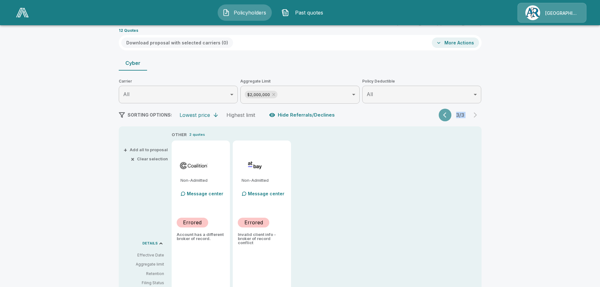
click at [446, 113] on icon "button" at bounding box center [444, 114] width 3 height 5
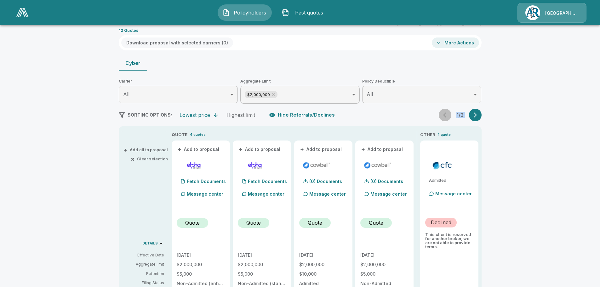
click at [447, 113] on div "1 / 3" at bounding box center [460, 115] width 43 height 13
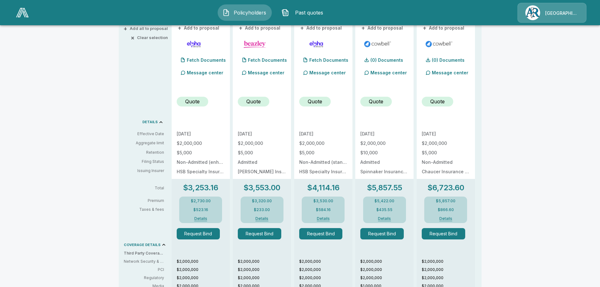
scroll to position [95, 0]
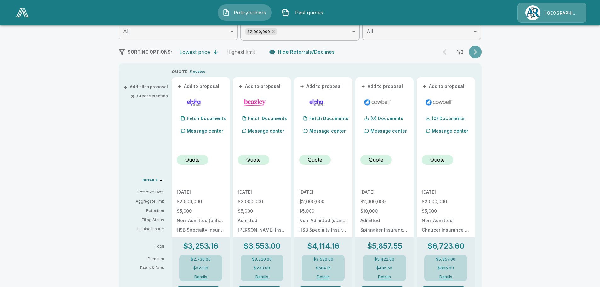
click at [474, 56] on button "button" at bounding box center [475, 52] width 13 height 13
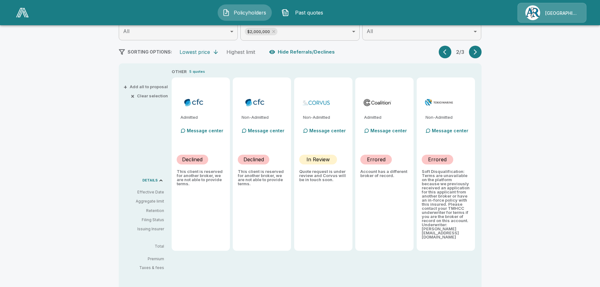
click at [446, 51] on icon "button" at bounding box center [446, 52] width 6 height 6
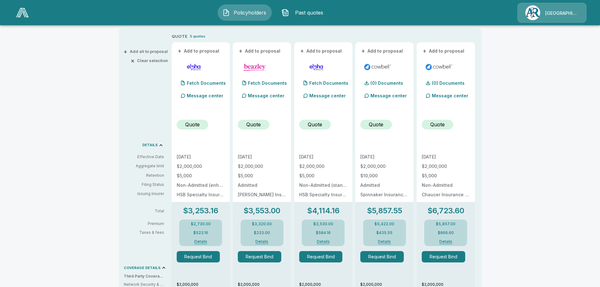
scroll to position [185, 0]
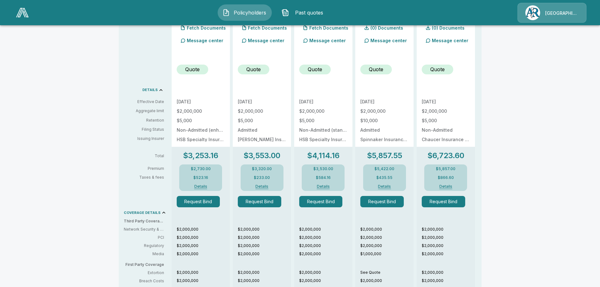
click at [264, 187] on button "Details" at bounding box center [262, 187] width 25 height 4
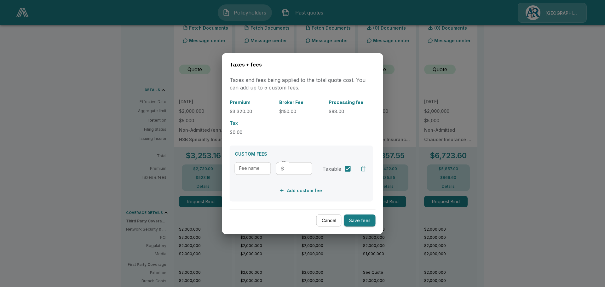
click at [258, 167] on input "Fee name" at bounding box center [253, 168] width 36 height 13
type input "***"
drag, startPoint x: 259, startPoint y: 170, endPoint x: 231, endPoint y: 169, distance: 27.8
click at [231, 169] on div "CUSTOM FEES Fee name *** Fee name Fee ​ $ Fee Taxable Add custom fee" at bounding box center [301, 174] width 143 height 56
type input "**********"
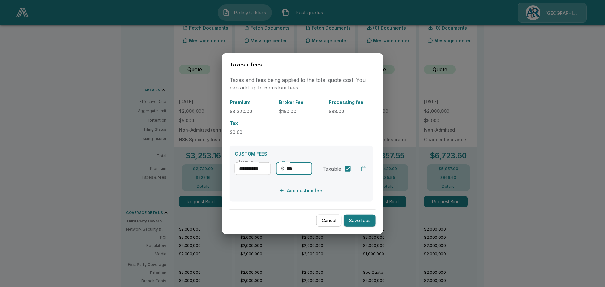
type input "***"
click at [316, 144] on div "**********" at bounding box center [303, 150] width 146 height 103
drag, startPoint x: 265, startPoint y: 167, endPoint x: 188, endPoint y: 167, distance: 76.9
click at [189, 167] on div "**********" at bounding box center [302, 143] width 605 height 287
drag, startPoint x: 308, startPoint y: 170, endPoint x: 245, endPoint y: 170, distance: 62.7
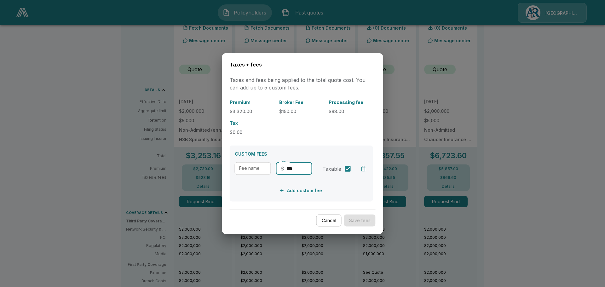
click at [245, 170] on div "Fee name Fee name Fee ​ $ *** Fee" at bounding box center [274, 171] width 78 height 18
click at [356, 219] on button "Save fees" at bounding box center [360, 220] width 32 height 12
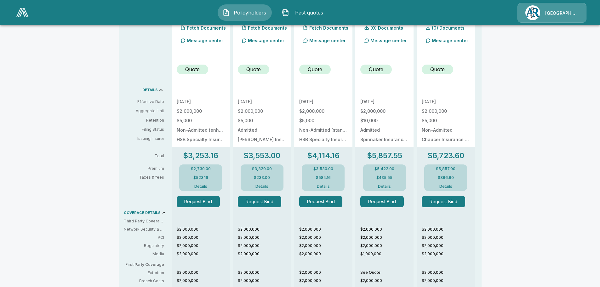
click at [268, 186] on button "Details" at bounding box center [262, 187] width 25 height 4
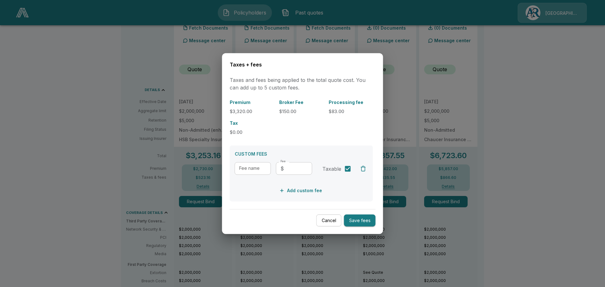
click at [330, 217] on button "Cancel" at bounding box center [328, 220] width 25 height 12
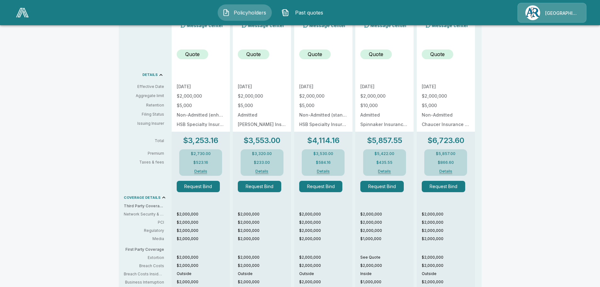
scroll to position [122, 0]
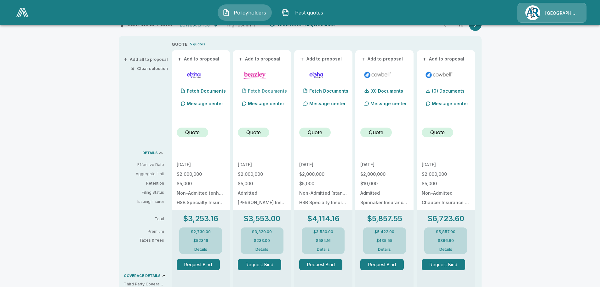
click at [266, 90] on p "Fetch Documents" at bounding box center [267, 91] width 39 height 4
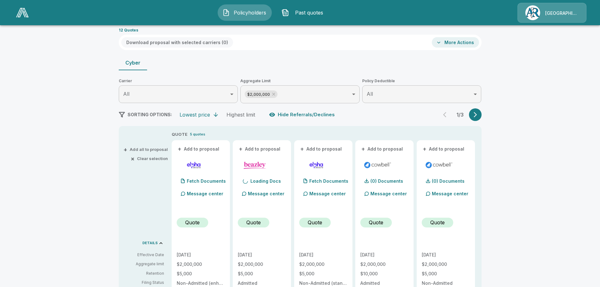
scroll to position [27, 0]
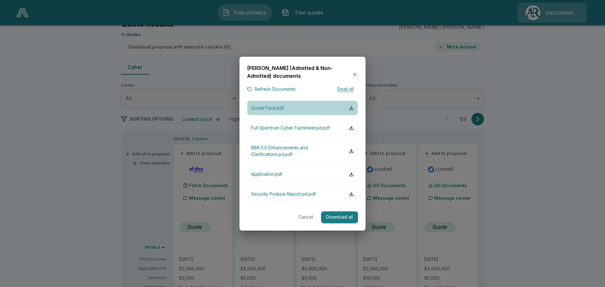
click at [274, 107] on p "Quote Pack.pdf" at bounding box center [267, 108] width 33 height 7
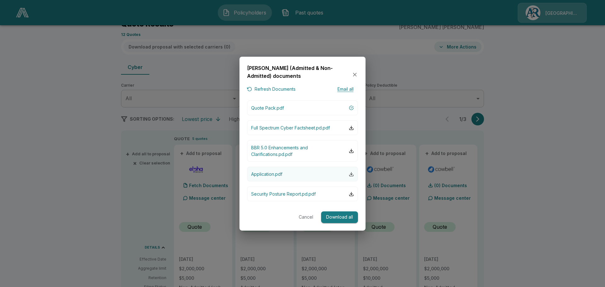
click at [351, 175] on div "button" at bounding box center [351, 174] width 5 height 5
click at [355, 75] on icon "button" at bounding box center [355, 75] width 4 height 4
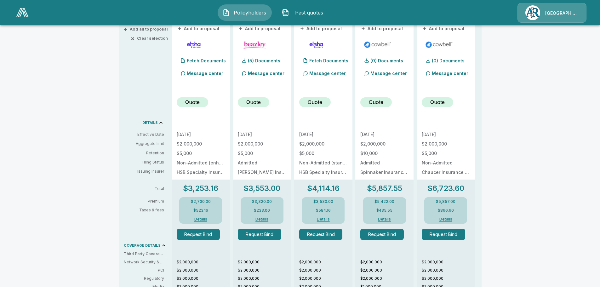
scroll to position [153, 0]
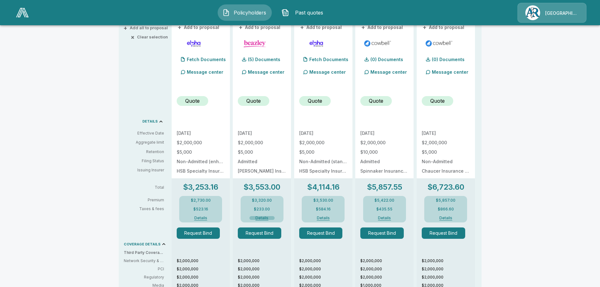
click at [266, 218] on button "Details" at bounding box center [262, 218] width 25 height 4
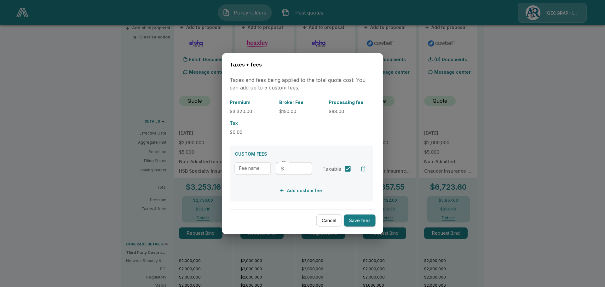
click at [340, 112] on p "$83.00" at bounding box center [351, 111] width 44 height 7
click at [334, 223] on button "Cancel" at bounding box center [328, 220] width 25 height 12
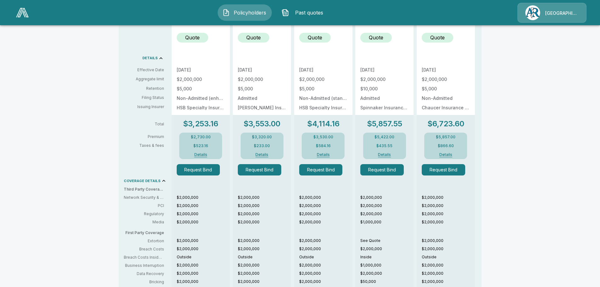
scroll to position [216, 0]
click at [264, 152] on div "$3,320.00 $233.00 Details" at bounding box center [262, 146] width 43 height 26
click at [265, 154] on button "Details" at bounding box center [262, 155] width 25 height 4
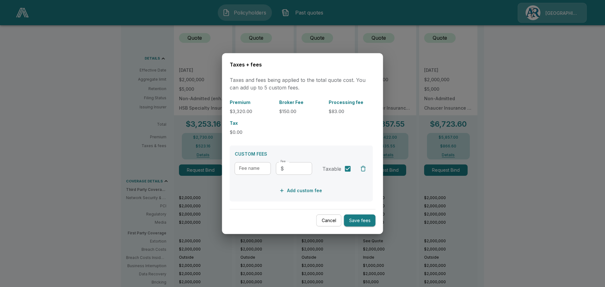
click at [328, 218] on button "Cancel" at bounding box center [328, 220] width 25 height 12
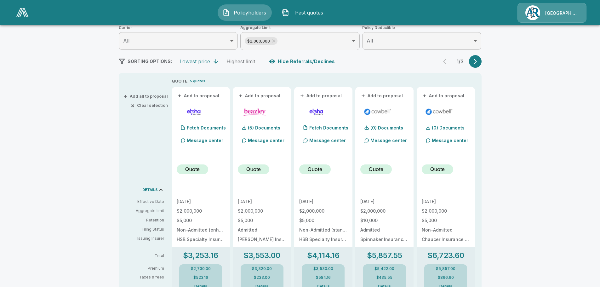
scroll to position [122, 0]
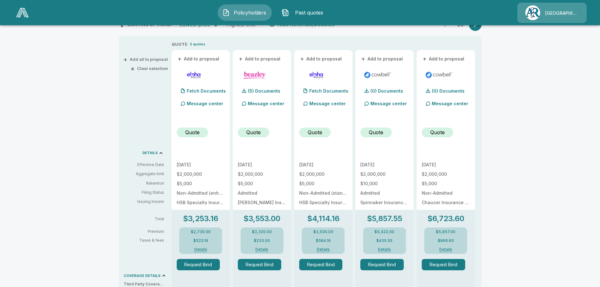
click at [259, 248] on button "Details" at bounding box center [262, 250] width 25 height 4
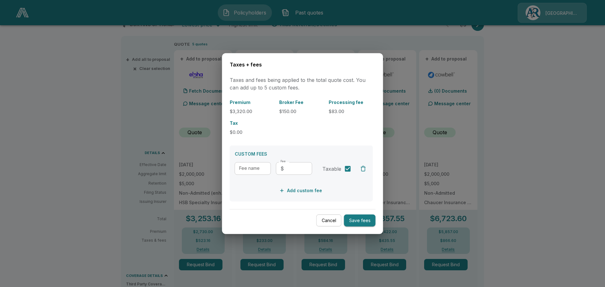
click at [327, 223] on button "Cancel" at bounding box center [328, 220] width 25 height 12
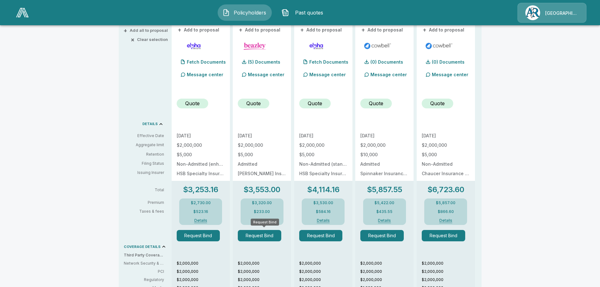
scroll to position [158, 0]
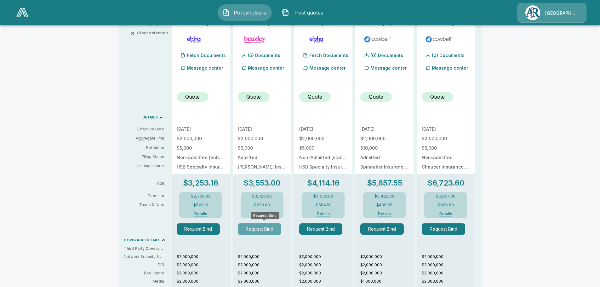
click at [259, 228] on button "Request Bind" at bounding box center [259, 228] width 43 height 11
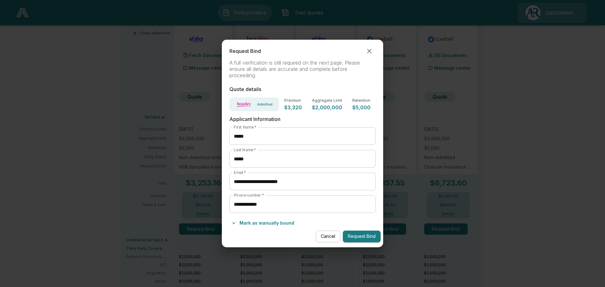
click at [367, 47] on button "button" at bounding box center [369, 51] width 13 height 13
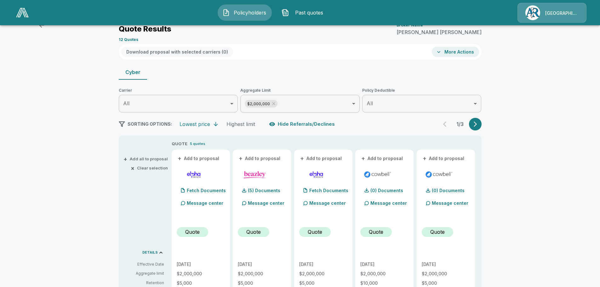
scroll to position [0, 0]
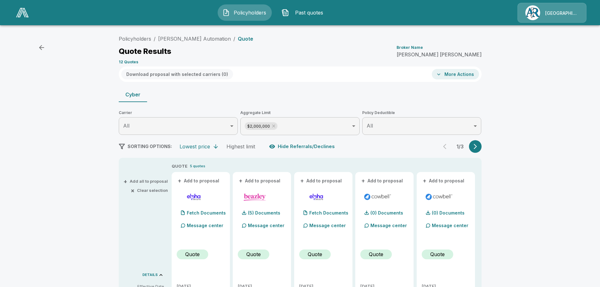
click at [473, 52] on p "[PERSON_NAME]" at bounding box center [439, 54] width 85 height 5
click at [456, 74] on button "More Actions" at bounding box center [455, 74] width 47 height 10
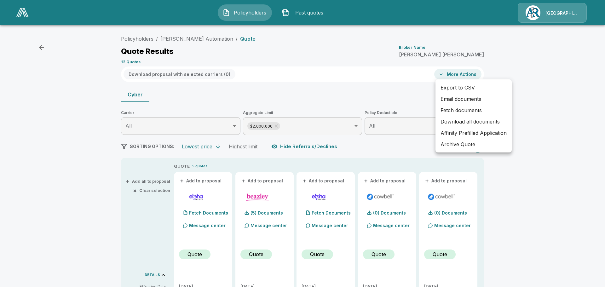
click at [507, 61] on div at bounding box center [302, 143] width 605 height 287
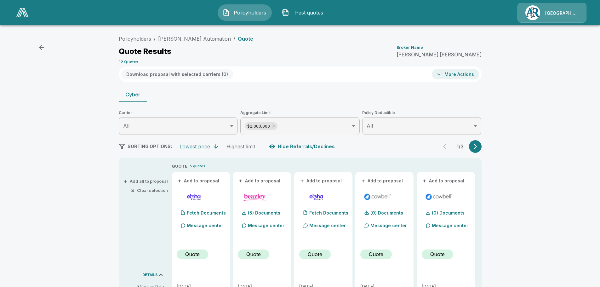
scroll to position [158, 0]
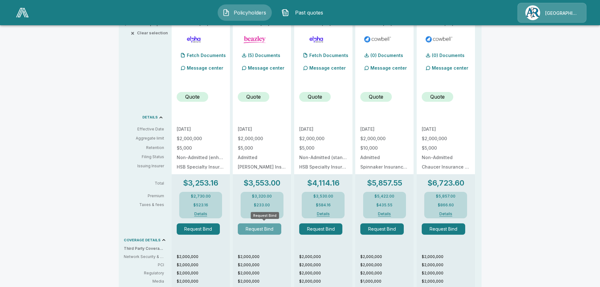
click at [264, 232] on button "Request Bind" at bounding box center [259, 228] width 43 height 11
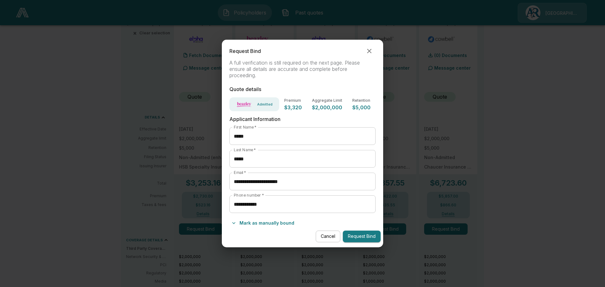
click at [277, 222] on button "Mark as manually bound" at bounding box center [262, 223] width 67 height 10
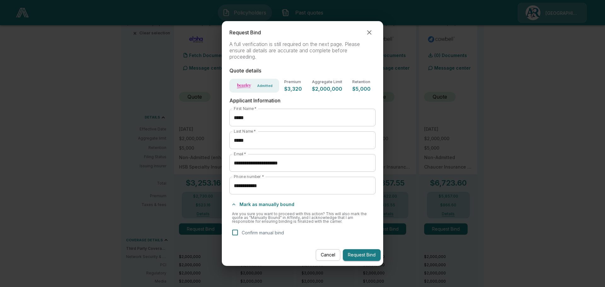
click at [371, 31] on icon "button" at bounding box center [369, 32] width 4 height 4
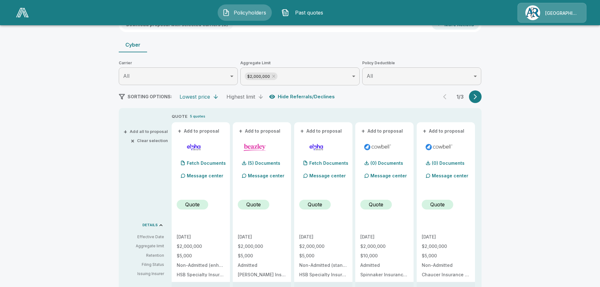
scroll to position [126, 0]
